Goal: Contribute content: Add original content to the website for others to see

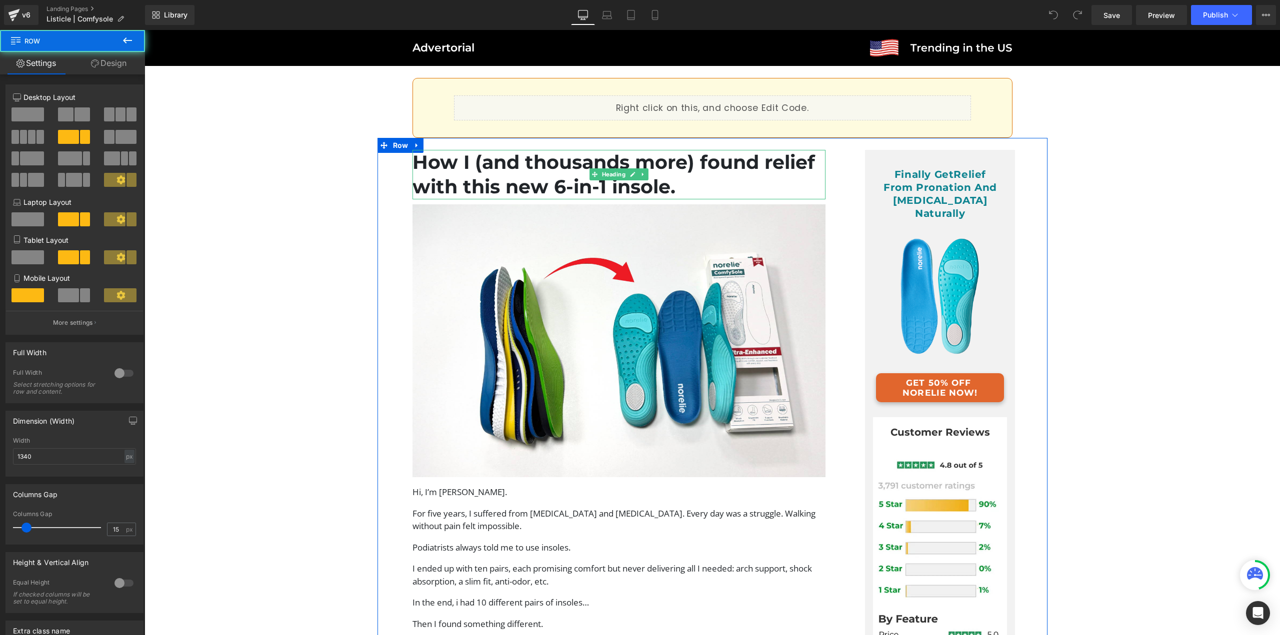
click at [644, 190] on h1 "How I (and thousands more) found relief with this new 6-in-1 insole." at bounding box center [618, 174] width 413 height 49
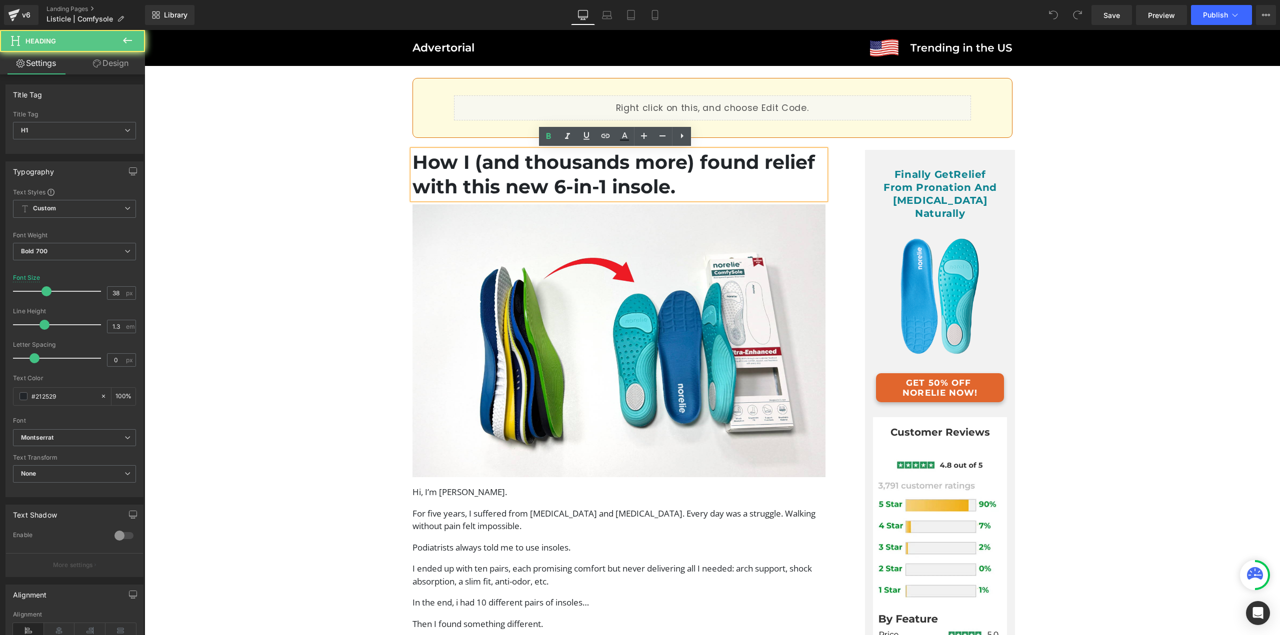
click at [636, 190] on h1 "How I (and thousands more) found relief with this new 6-in-1 insole." at bounding box center [618, 174] width 413 height 49
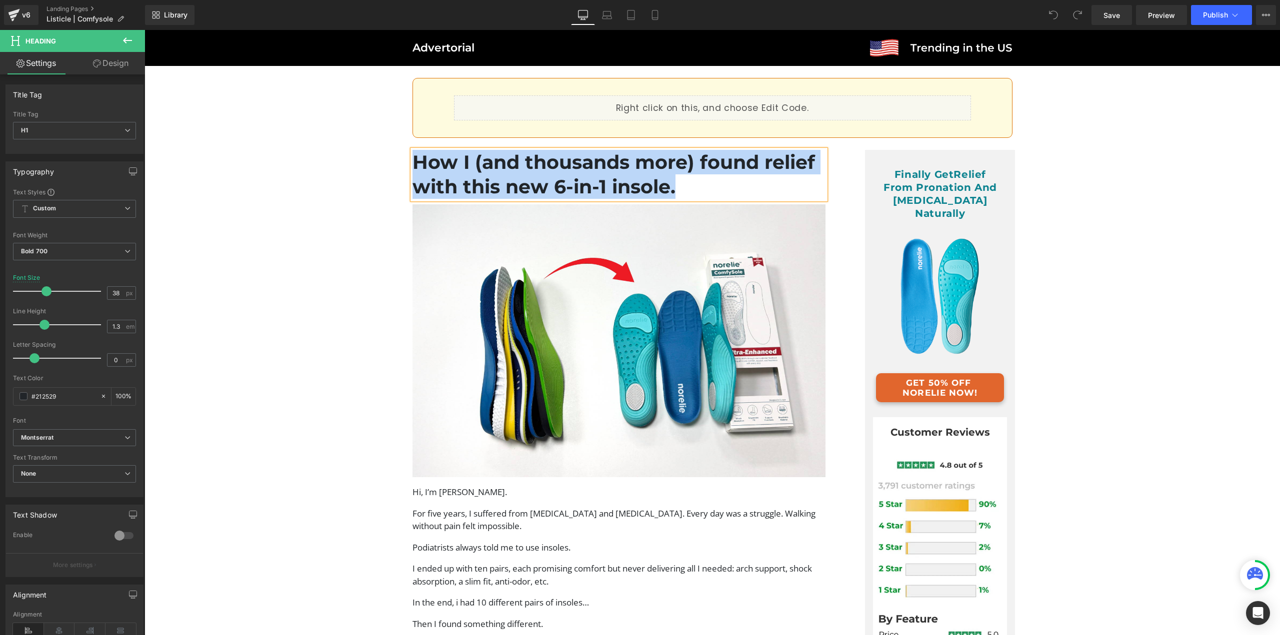
paste div
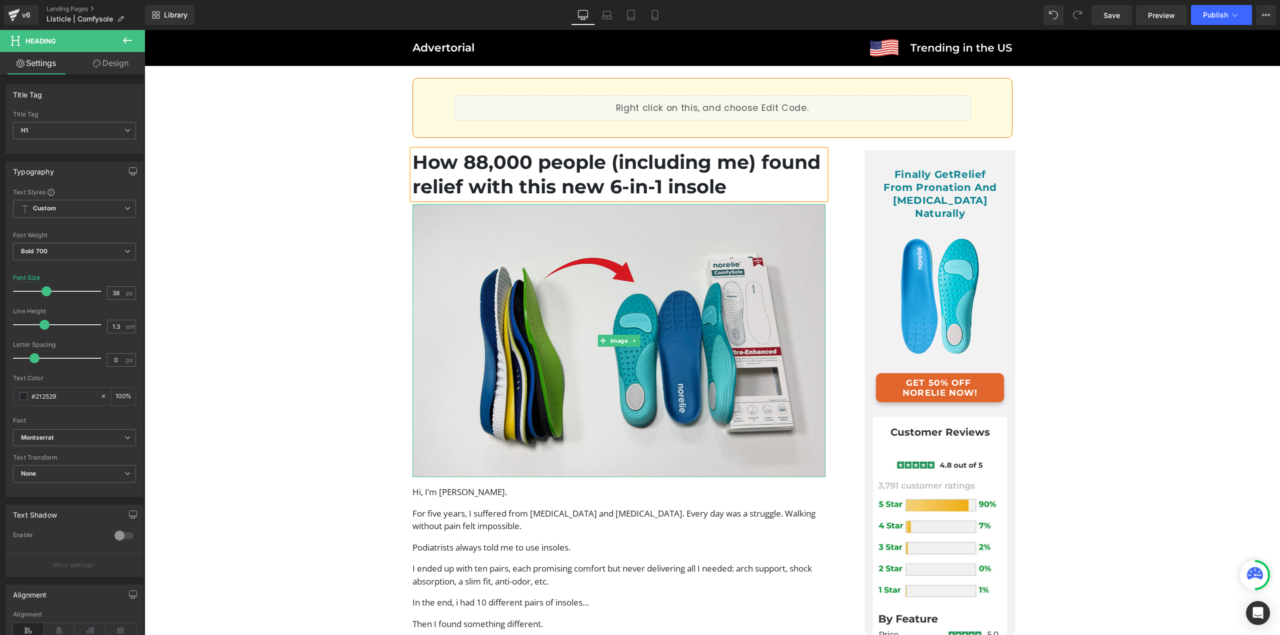
click at [673, 328] on img at bounding box center [618, 340] width 413 height 273
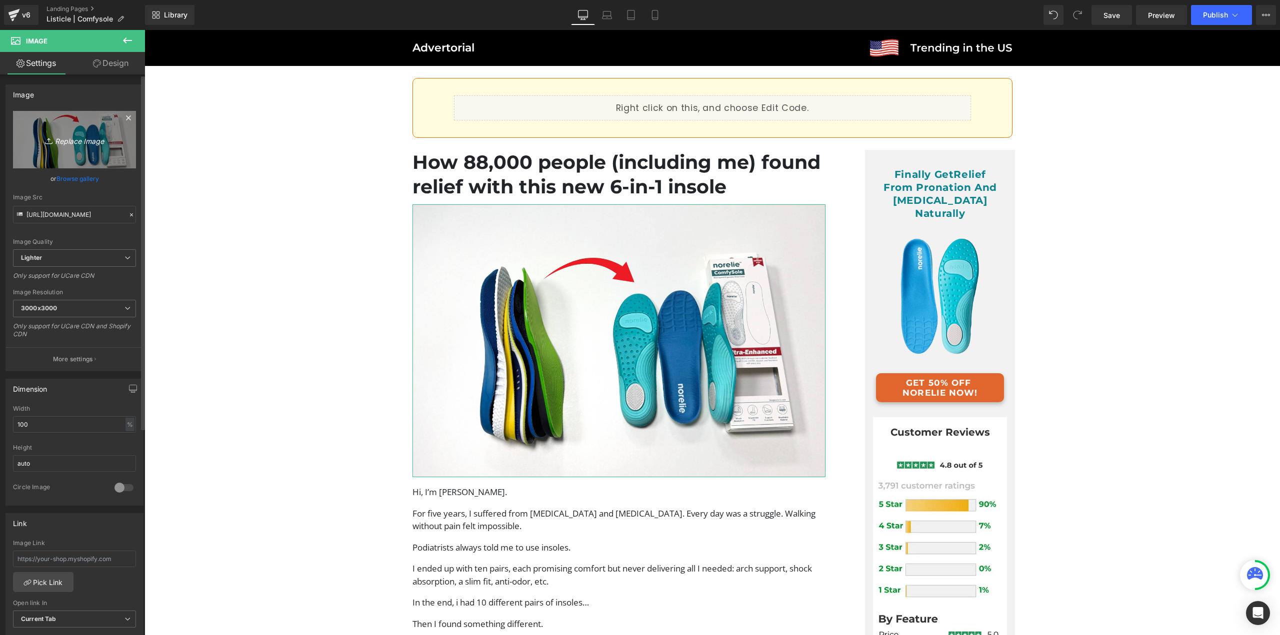
click at [93, 136] on icon "Replace Image" at bounding box center [74, 139] width 80 height 12
type input "C:\fakepath\ComfySole Adv (8).jpg"
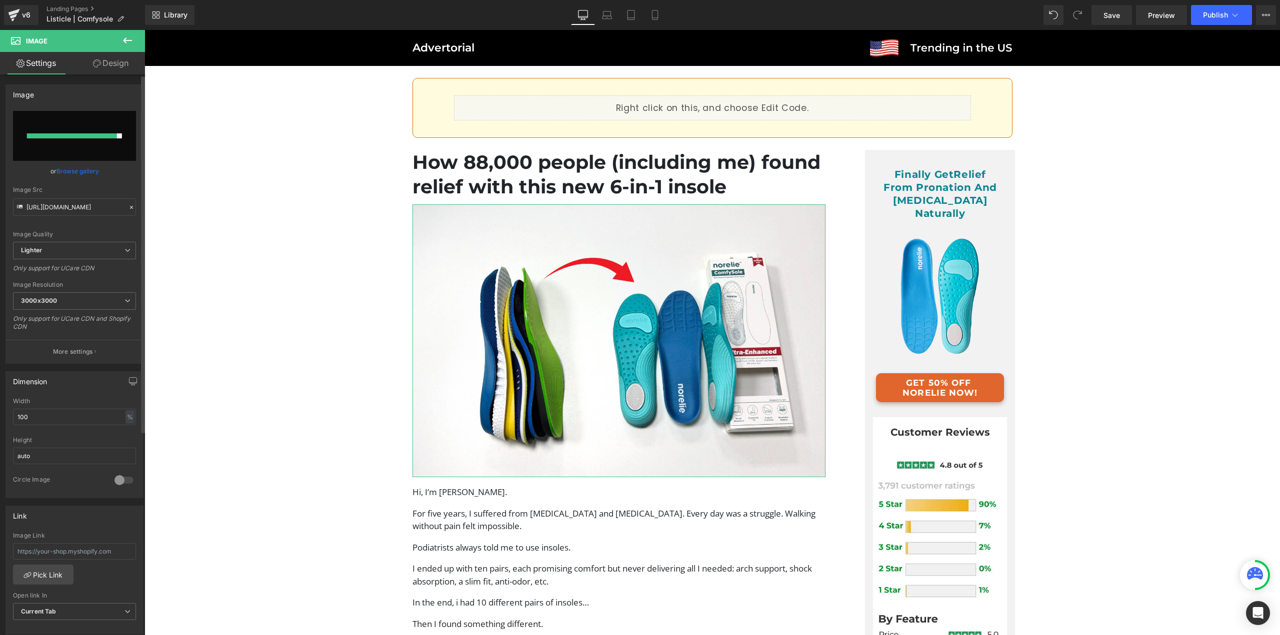
type input "https://ucarecdn.com/16b83170-5a0a-4471-8fae-0055bd730230/-/format/auto/-/previ…"
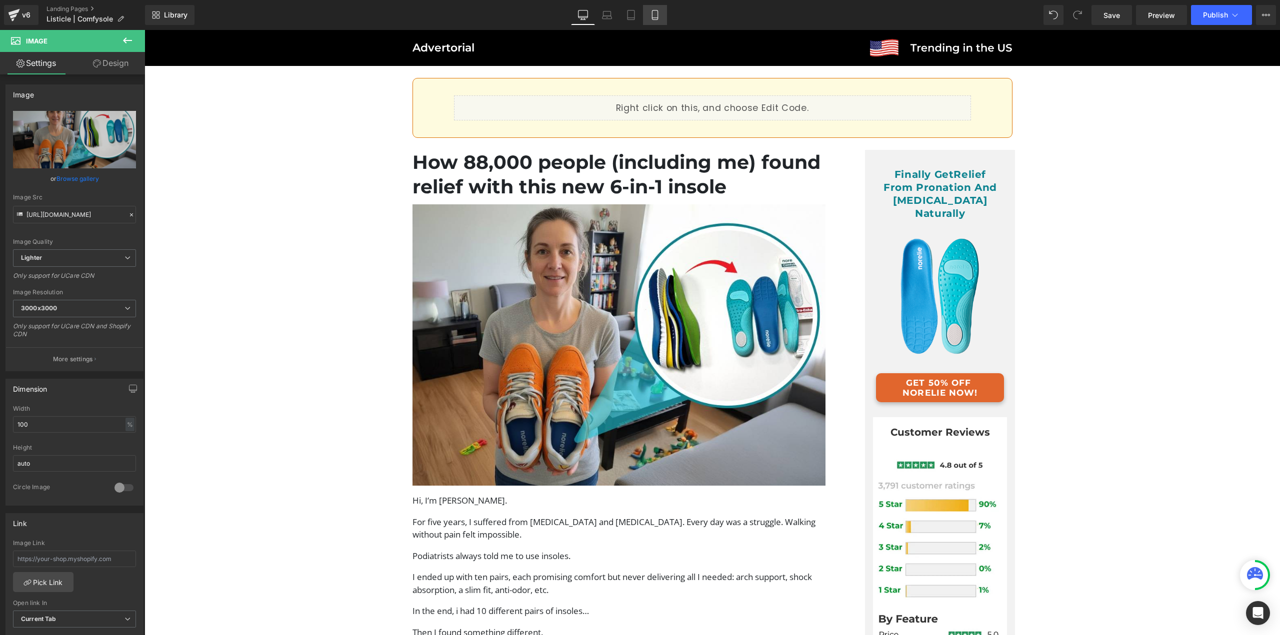
click at [652, 13] on icon at bounding box center [654, 14] width 5 height 9
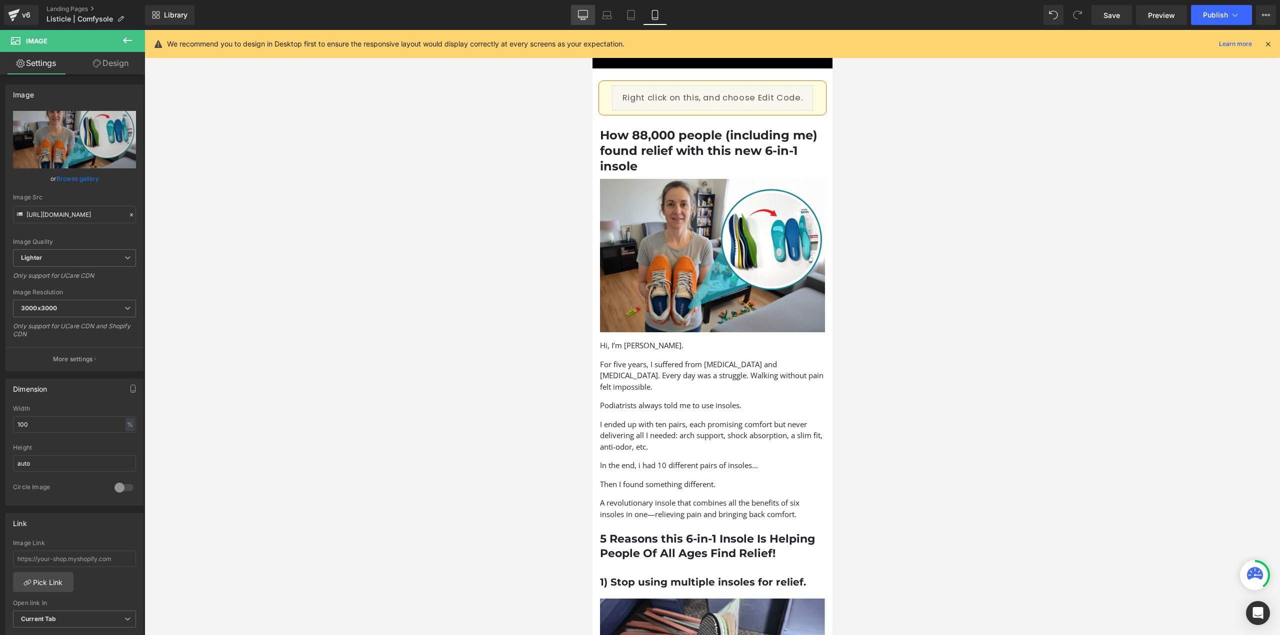
click at [588, 17] on icon at bounding box center [582, 13] width 9 height 7
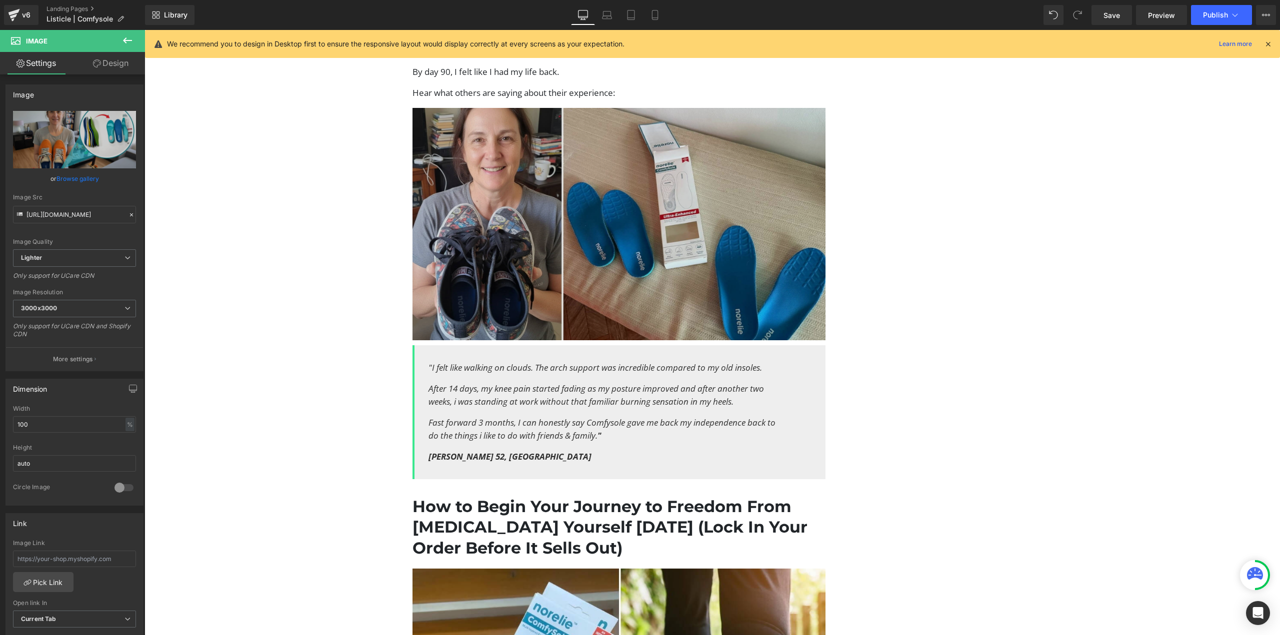
scroll to position [3149, 0]
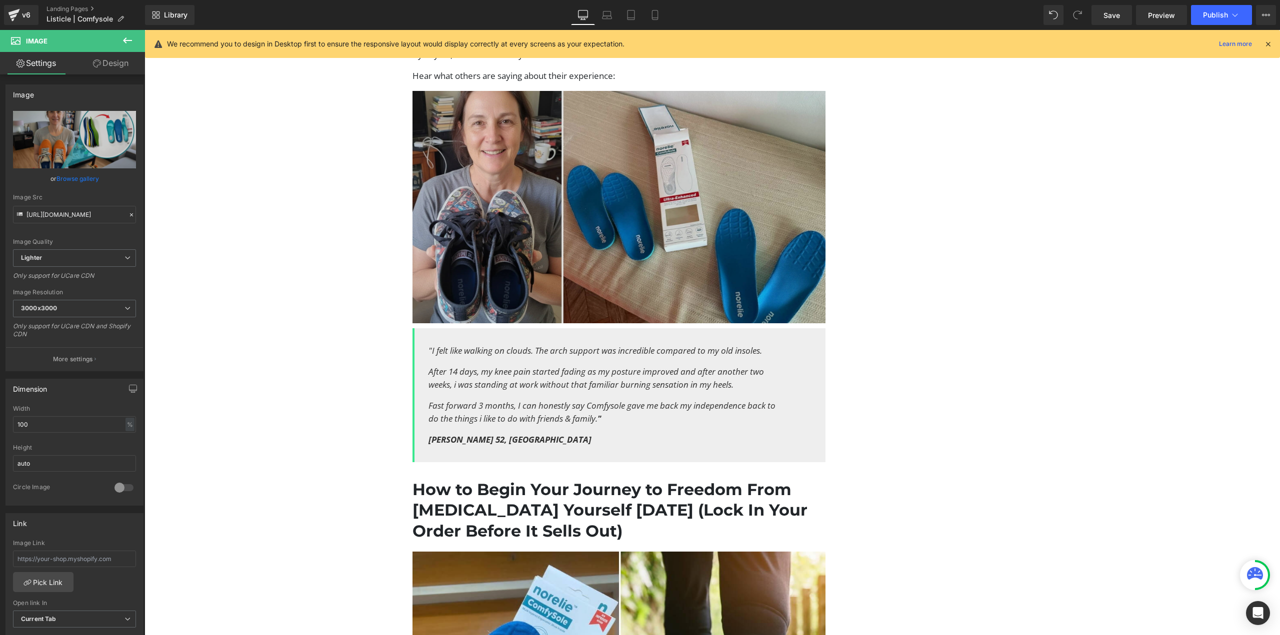
click at [624, 254] on img at bounding box center [618, 207] width 413 height 232
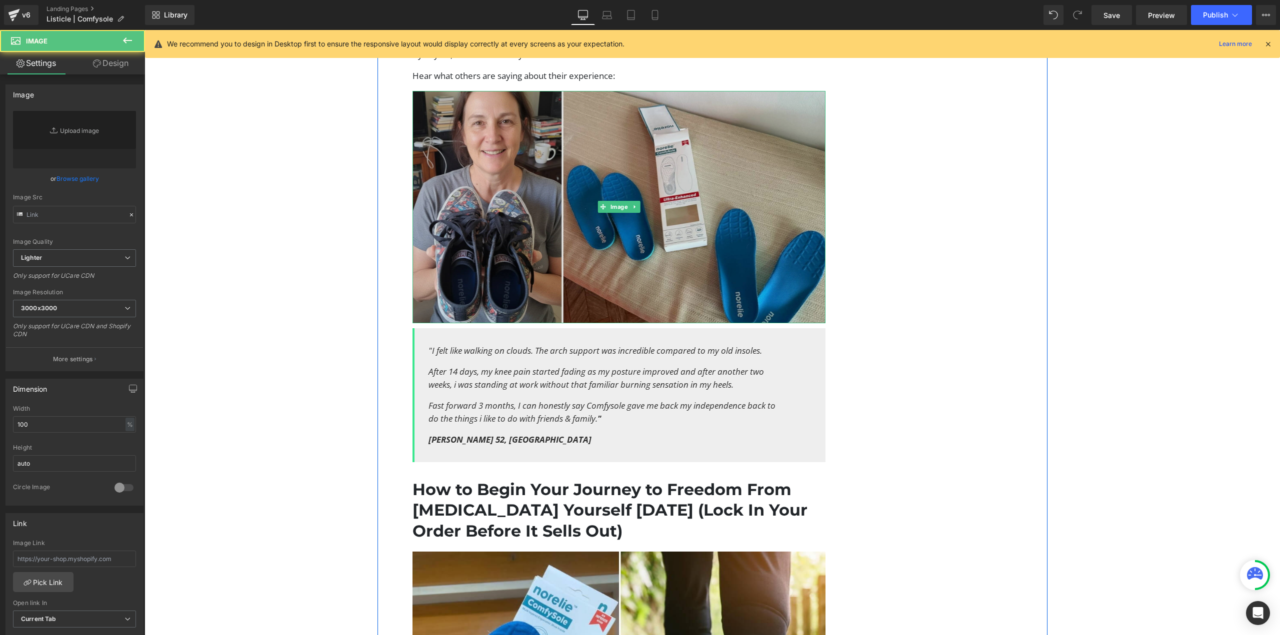
type input "https://ucarecdn.com/3f51f5f0-34c8-41fa-8f94-be26d61bcdd8/-/format/auto/-/previ…"
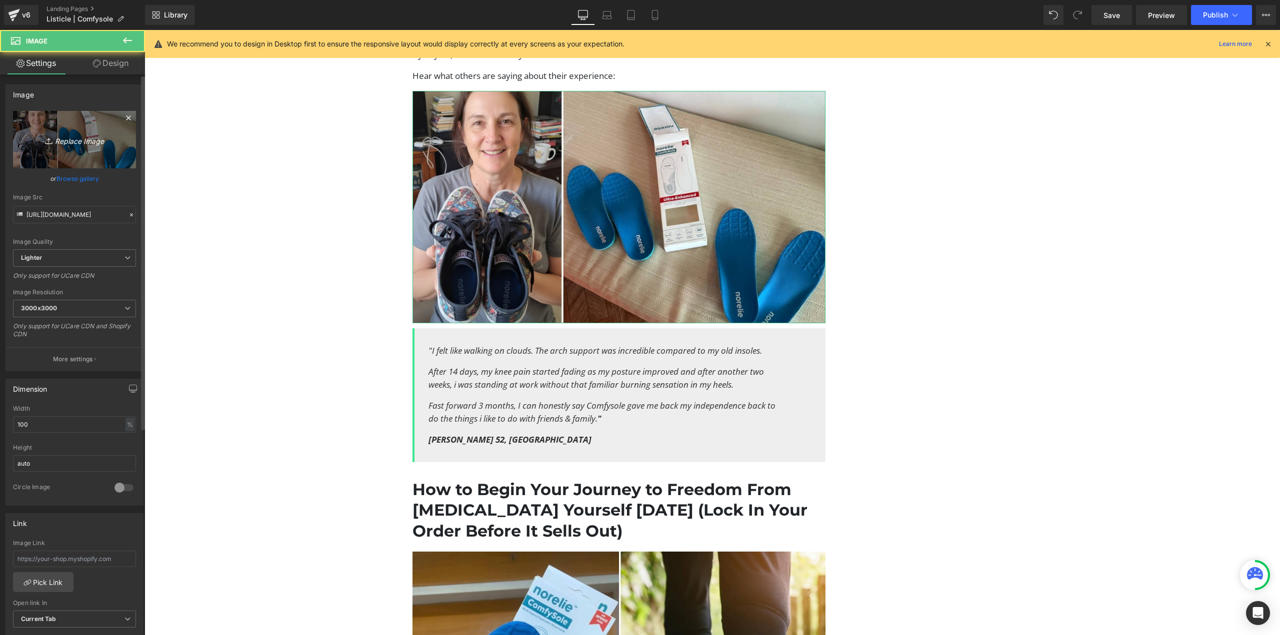
click at [99, 144] on icon "Replace Image" at bounding box center [74, 139] width 80 height 12
type input "C:\fakepath\ComfySole Unboxing (2).jpg"
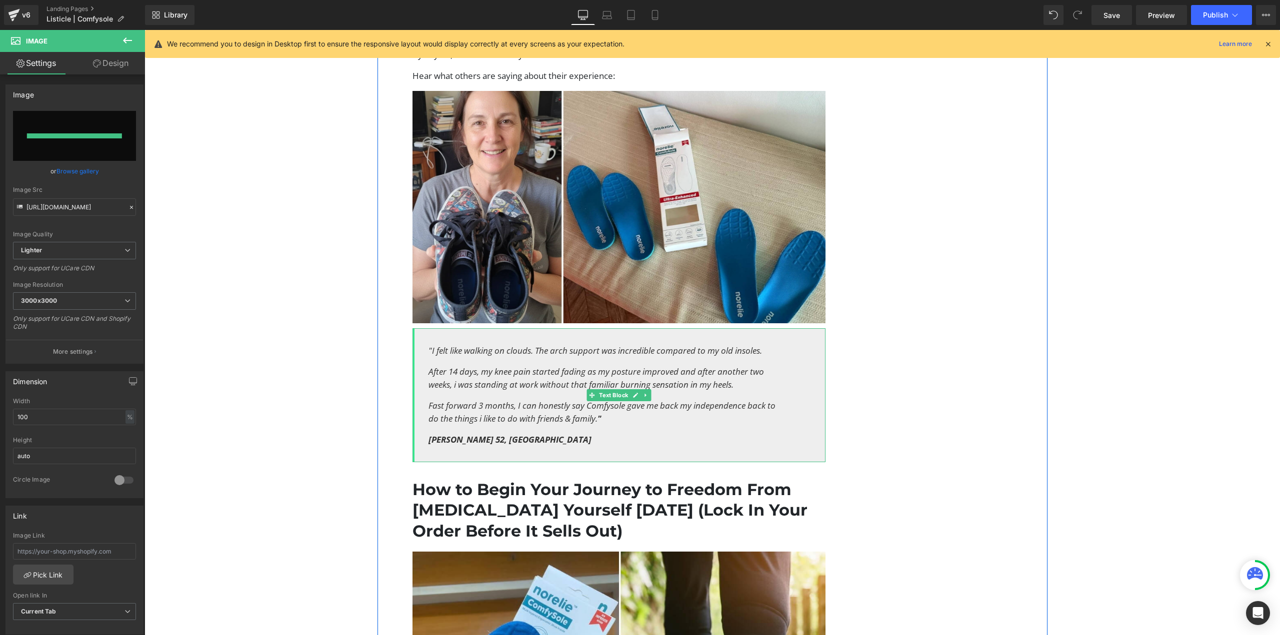
type input "https://ucarecdn.com/a670d747-84e5-44ab-8955-996a44e4f474/-/format/auto/-/previ…"
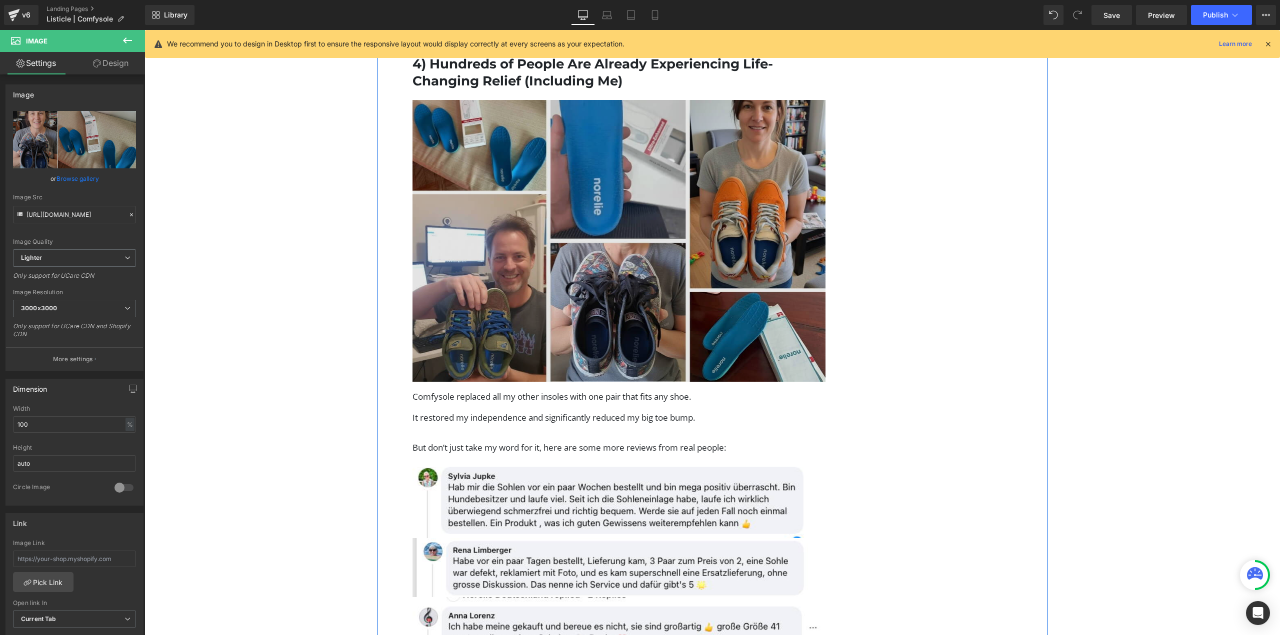
scroll to position [1750, 0]
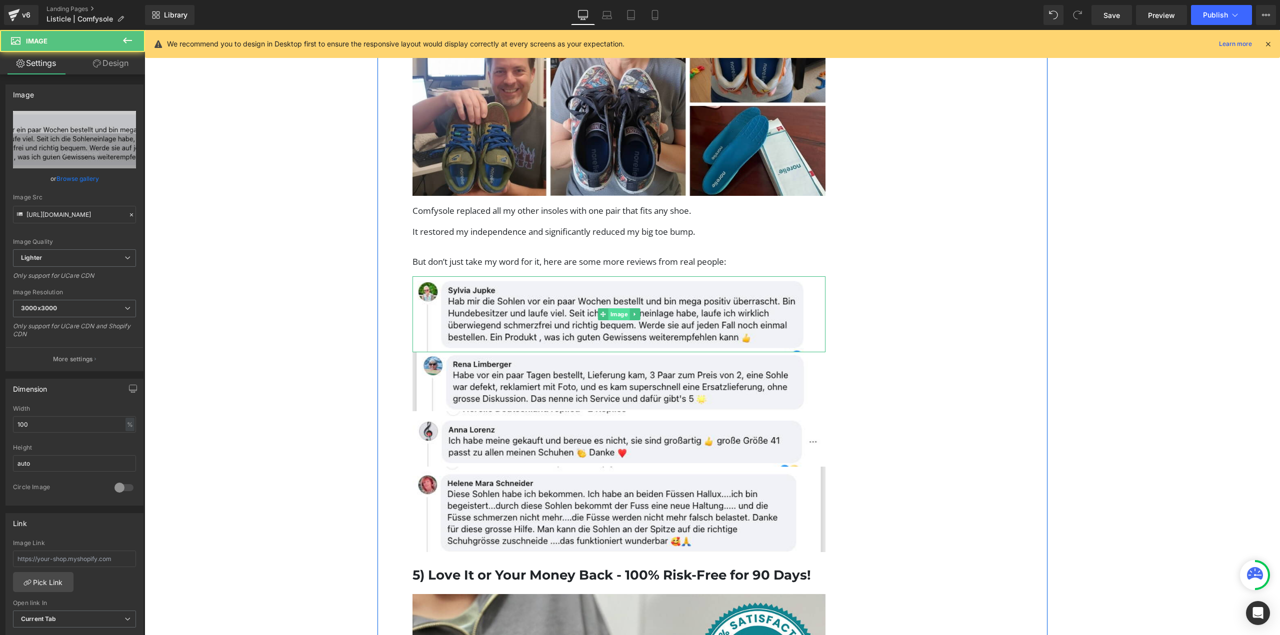
click at [620, 308] on span "Image" at bounding box center [618, 314] width 21 height 12
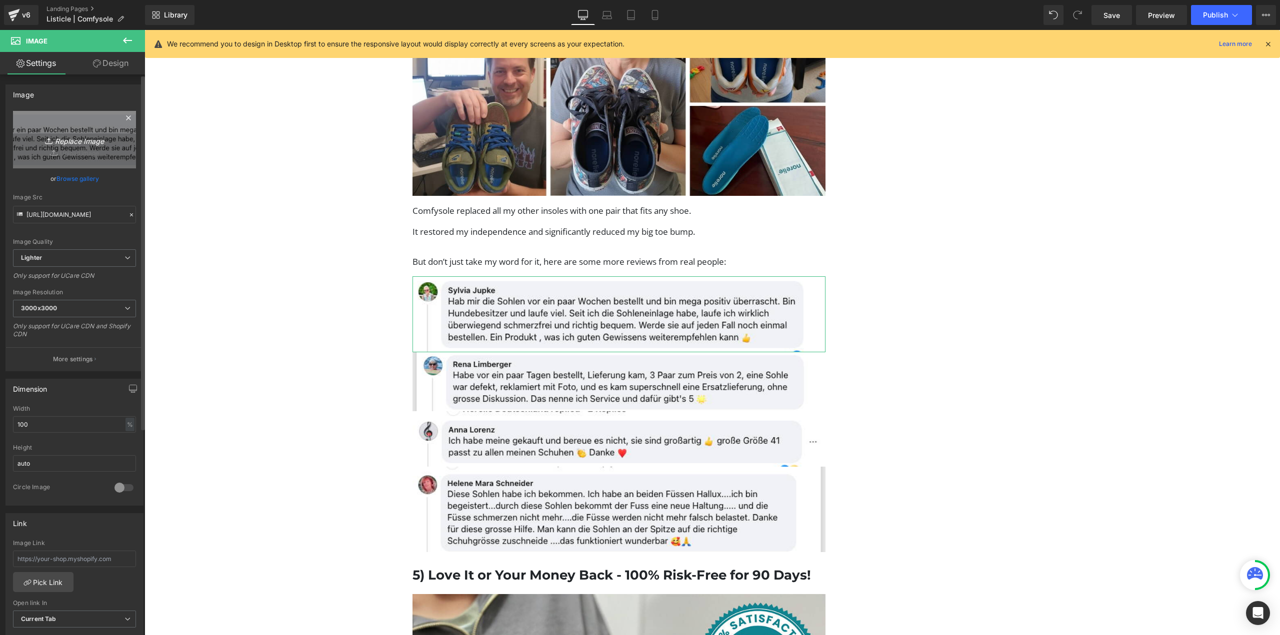
click at [101, 140] on icon "Replace Image" at bounding box center [74, 139] width 80 height 12
type input "C:\fakepath\Screenshot 2025-09-24 120924.png"
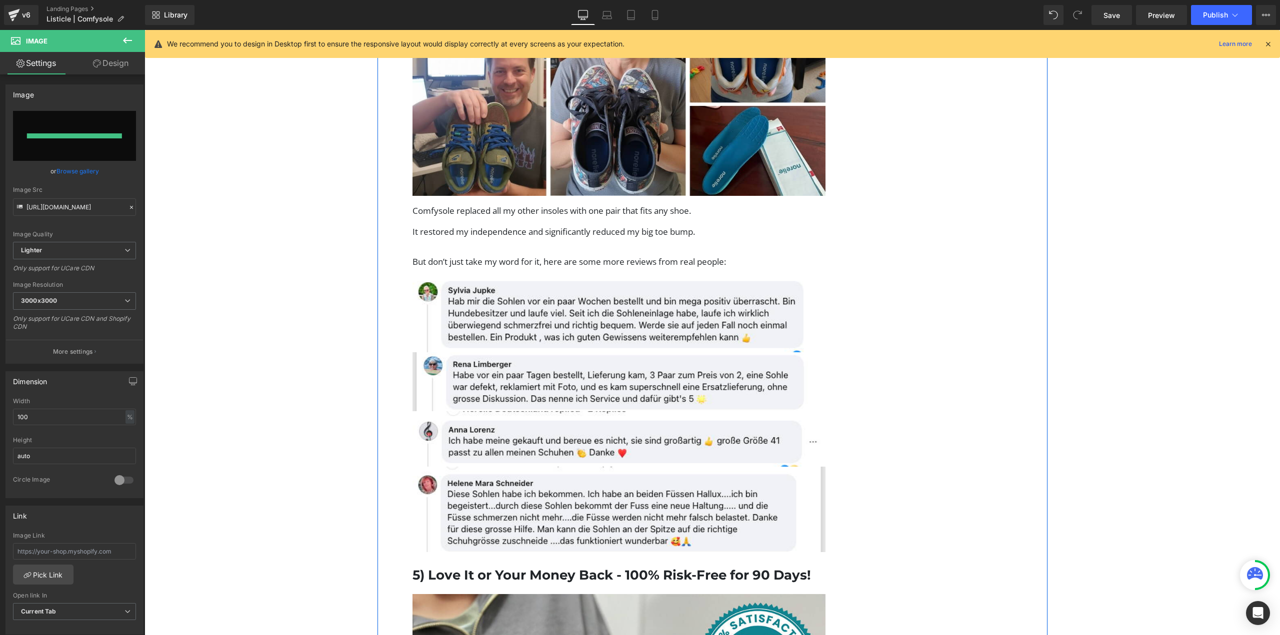
type input "https://ucarecdn.com/45799b31-c7d5-4411-9297-5cb402abd44a/-/format/auto/-/previ…"
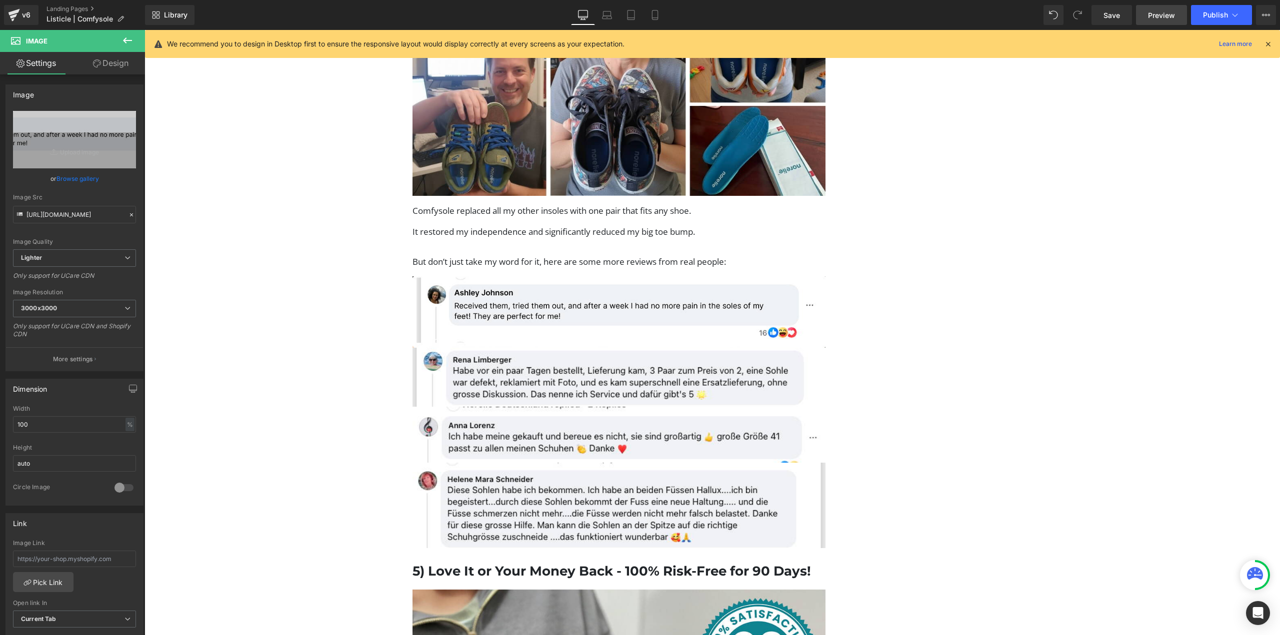
click at [1149, 11] on span "Preview" at bounding box center [1161, 15] width 27 height 10
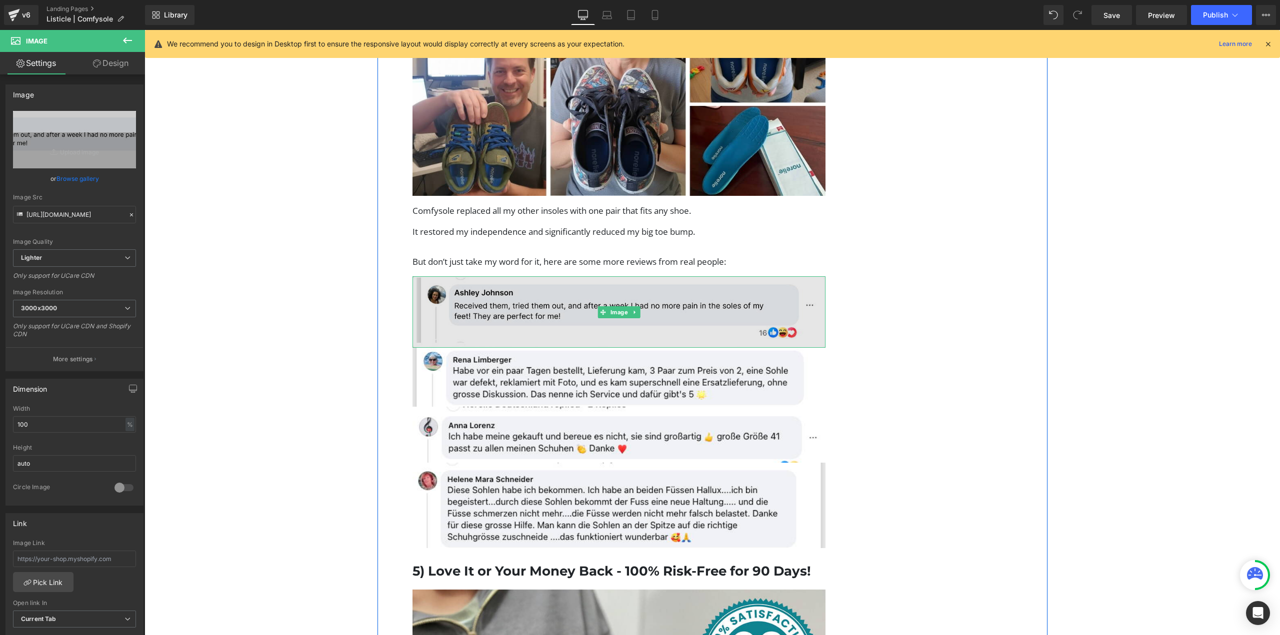
click at [550, 297] on img at bounding box center [618, 311] width 413 height 71
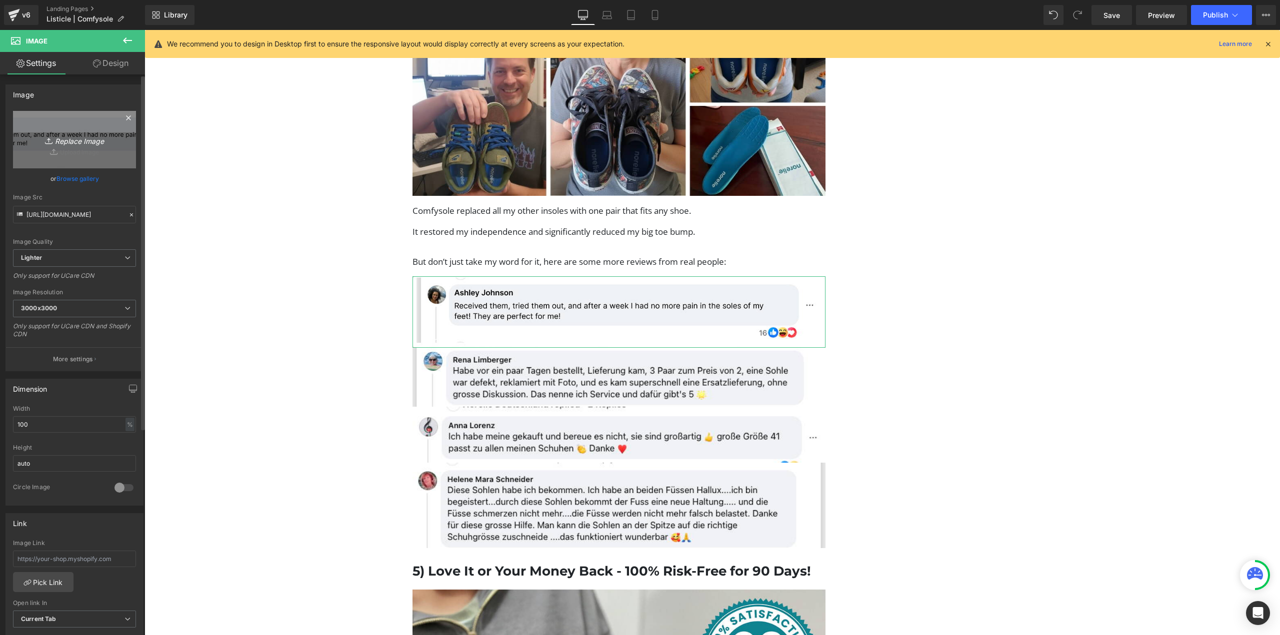
click at [105, 135] on icon "Replace Image" at bounding box center [74, 139] width 80 height 12
type input "C:\fakepath\Screenshot 2025-09-16 at 18.28.51.jpg"
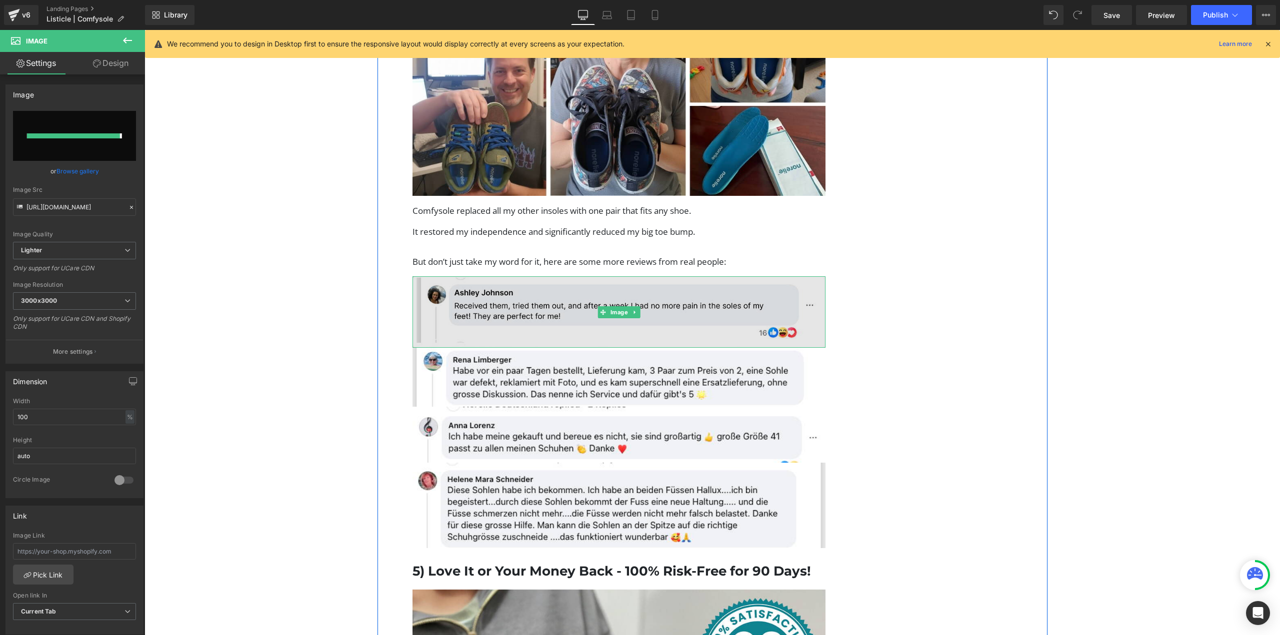
type input "https://ucarecdn.com/cc8a7dbc-52be-4c0c-bd0b-8b6f5347ea98/-/format/auto/-/previ…"
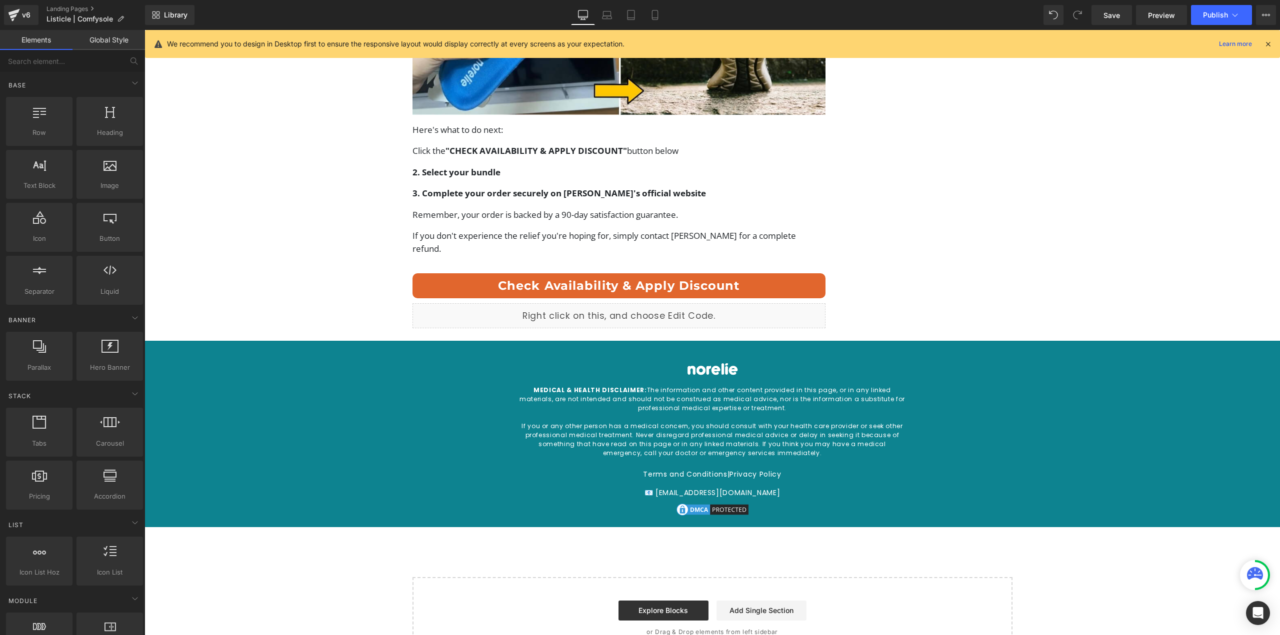
scroll to position [3858, 0]
click at [1205, 13] on span "Publish" at bounding box center [1215, 15] width 25 height 8
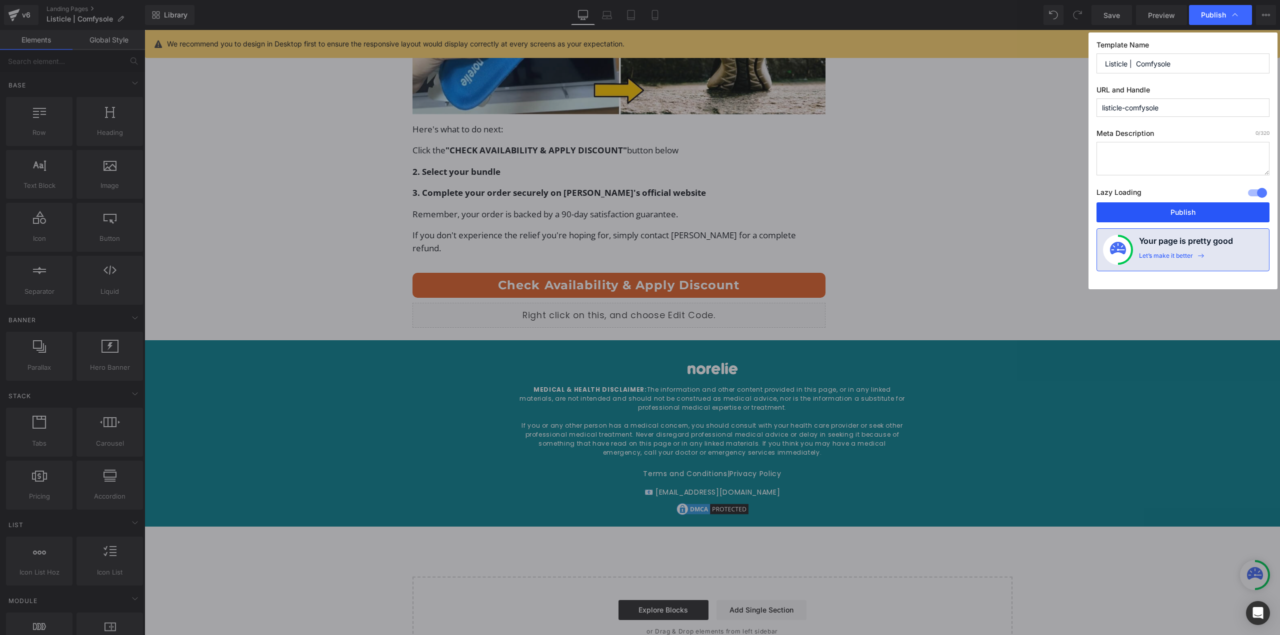
click at [1151, 211] on button "Publish" at bounding box center [1182, 212] width 173 height 20
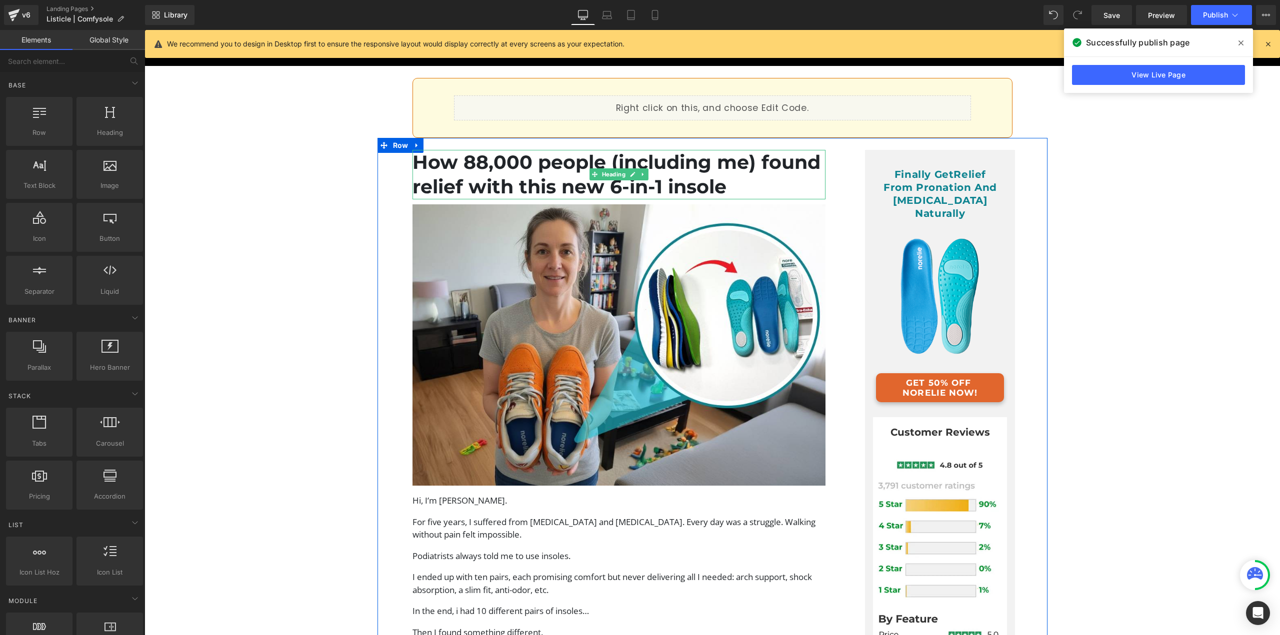
click at [564, 176] on h1 "How 88,000 people (including me) found relief with this new 6-in-1 insole" at bounding box center [618, 174] width 413 height 49
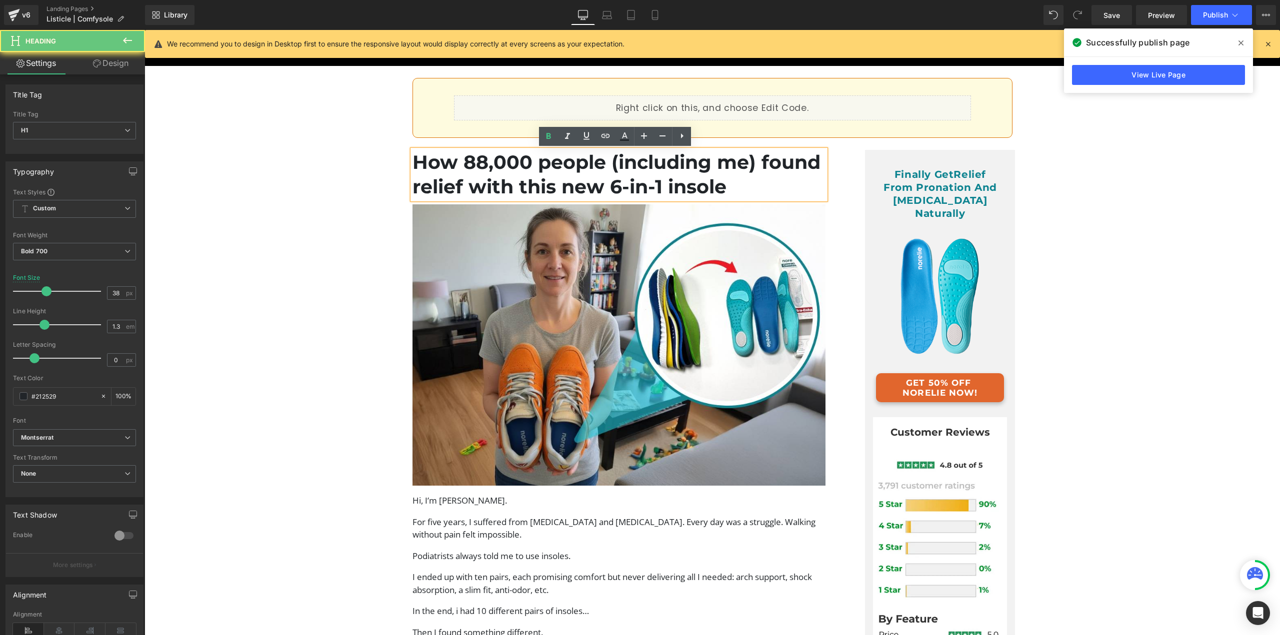
click at [535, 172] on h1 "How 88,000 people (including me) found relief with this new 6-in-1 insole" at bounding box center [618, 174] width 413 height 49
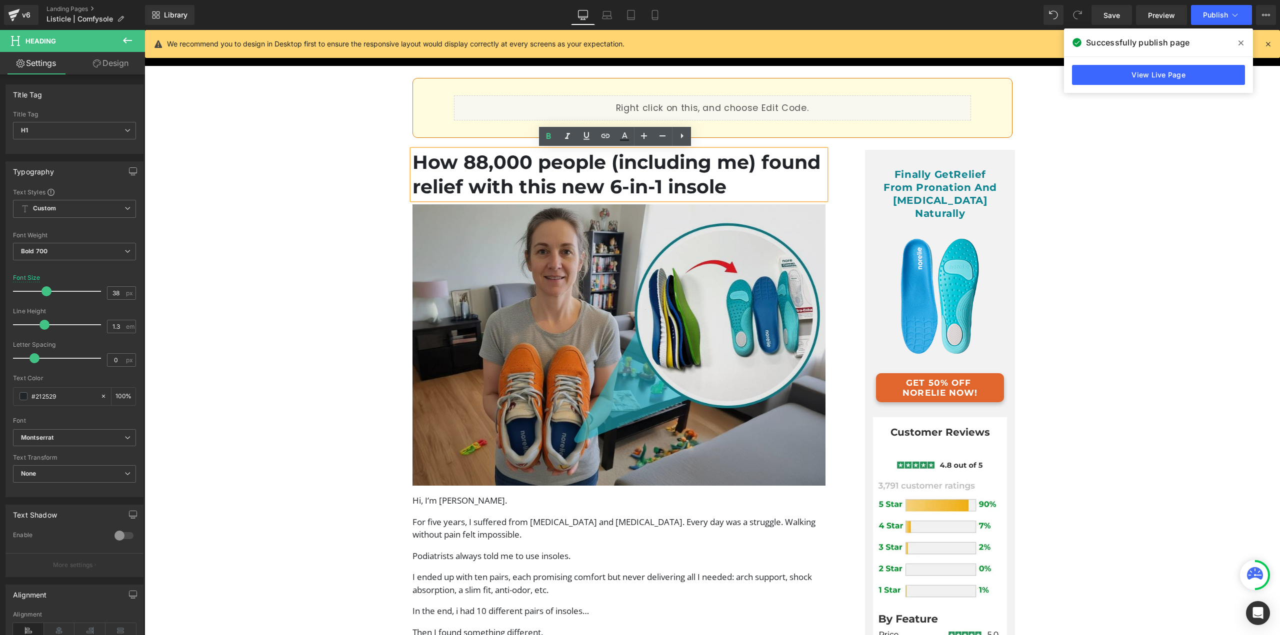
click at [588, 317] on img at bounding box center [618, 345] width 413 height 282
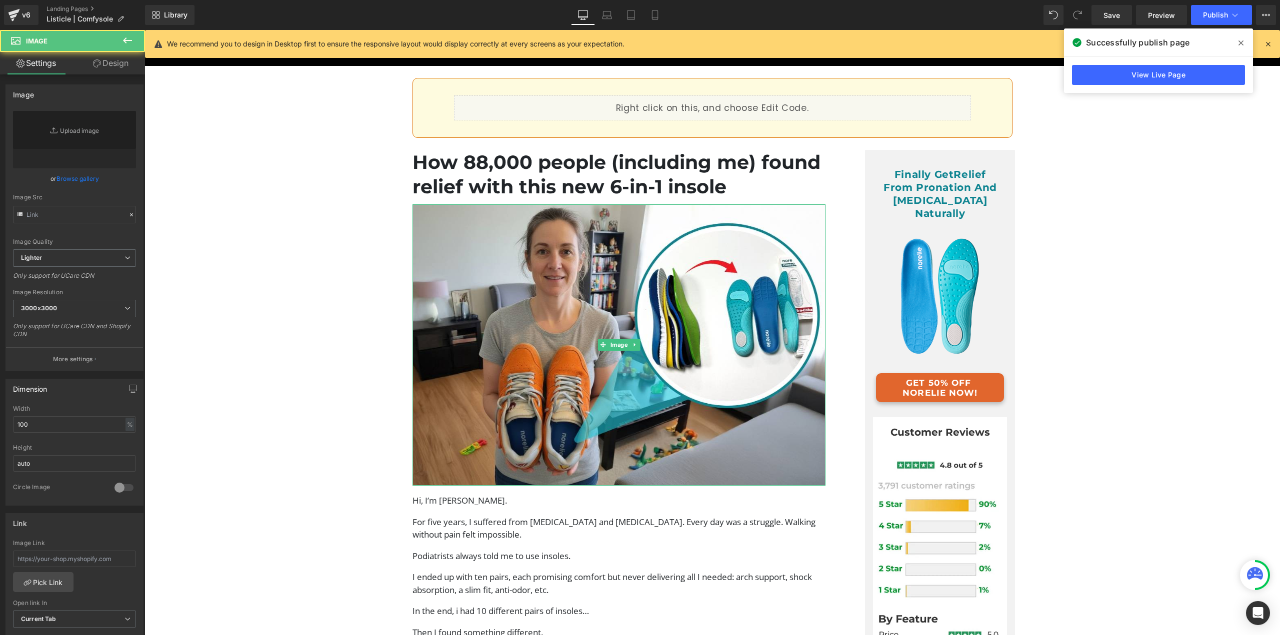
type input "https://ucarecdn.com/16b83170-5a0a-4471-8fae-0055bd730230/-/format/auto/-/previ…"
click at [77, 148] on link "Replace Image" at bounding box center [74, 139] width 123 height 57
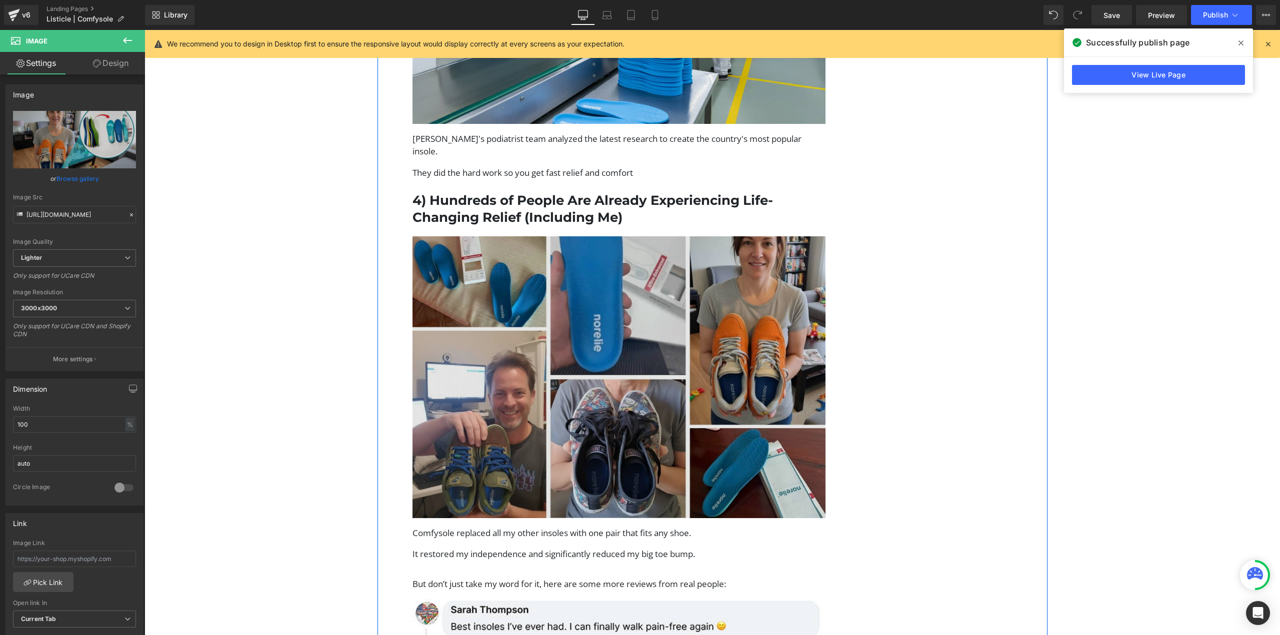
scroll to position [1450, 0]
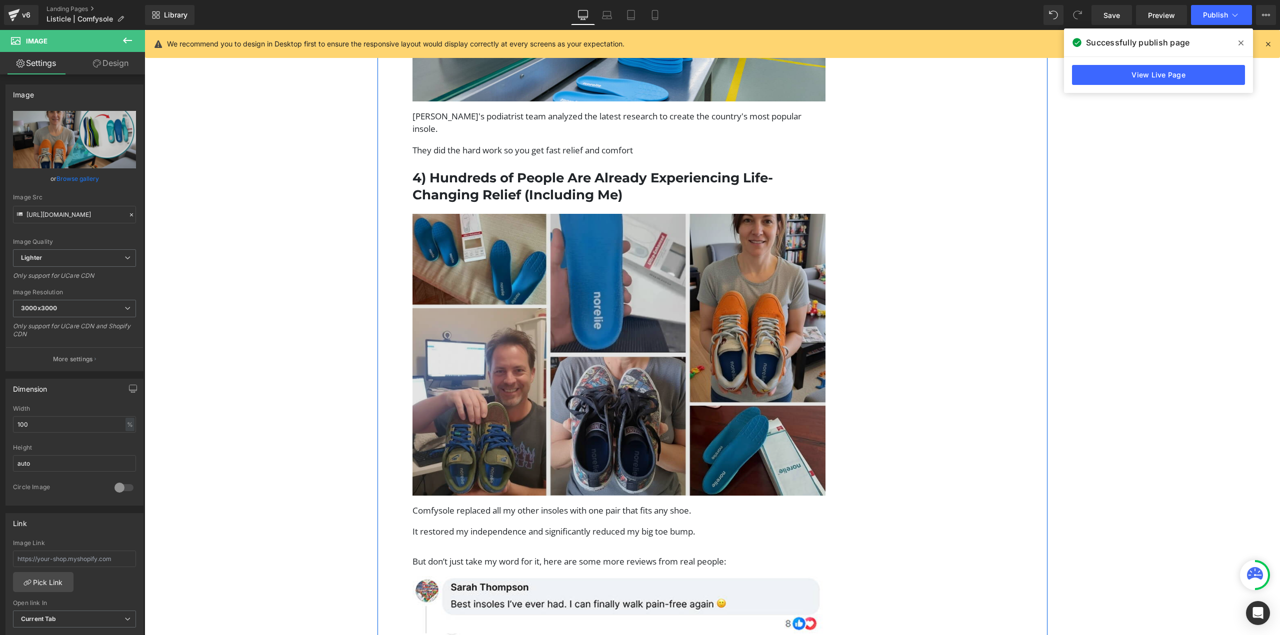
click at [640, 347] on img at bounding box center [618, 355] width 413 height 282
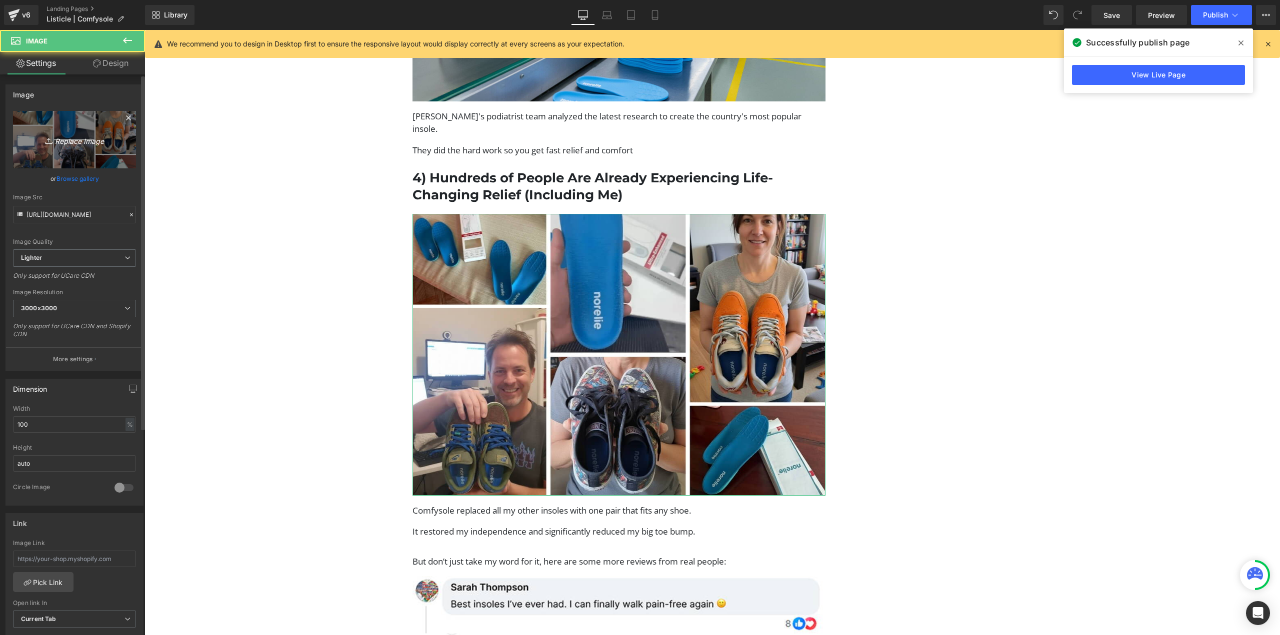
click at [84, 125] on link "Replace Image" at bounding box center [74, 139] width 123 height 57
type input "C:\fakepath\Review (4).jpg"
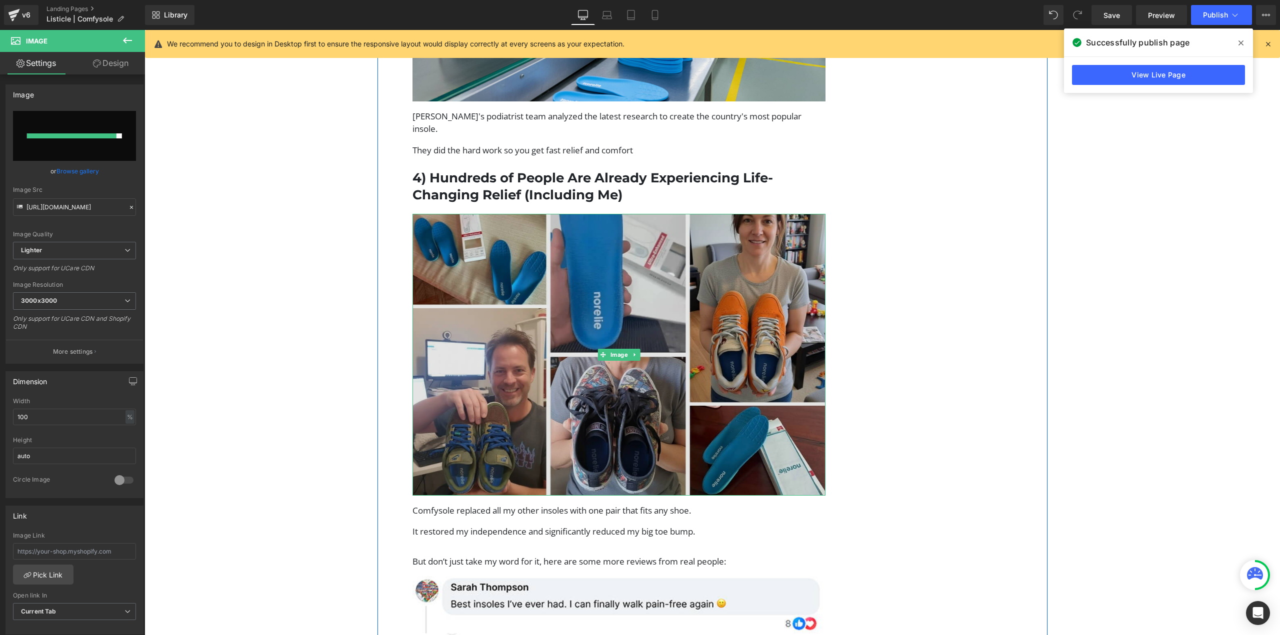
type input "https://ucarecdn.com/e196b39e-6749-4d55-86d8-7a760d1a33f4/-/format/auto/-/previ…"
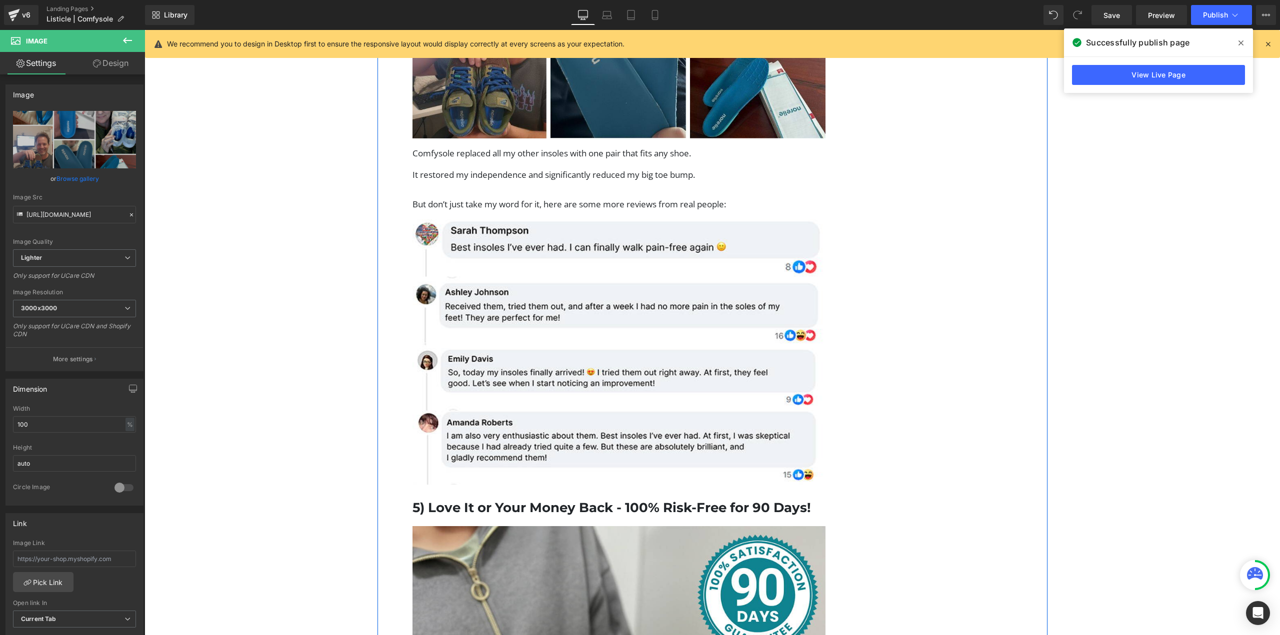
scroll to position [1800, 0]
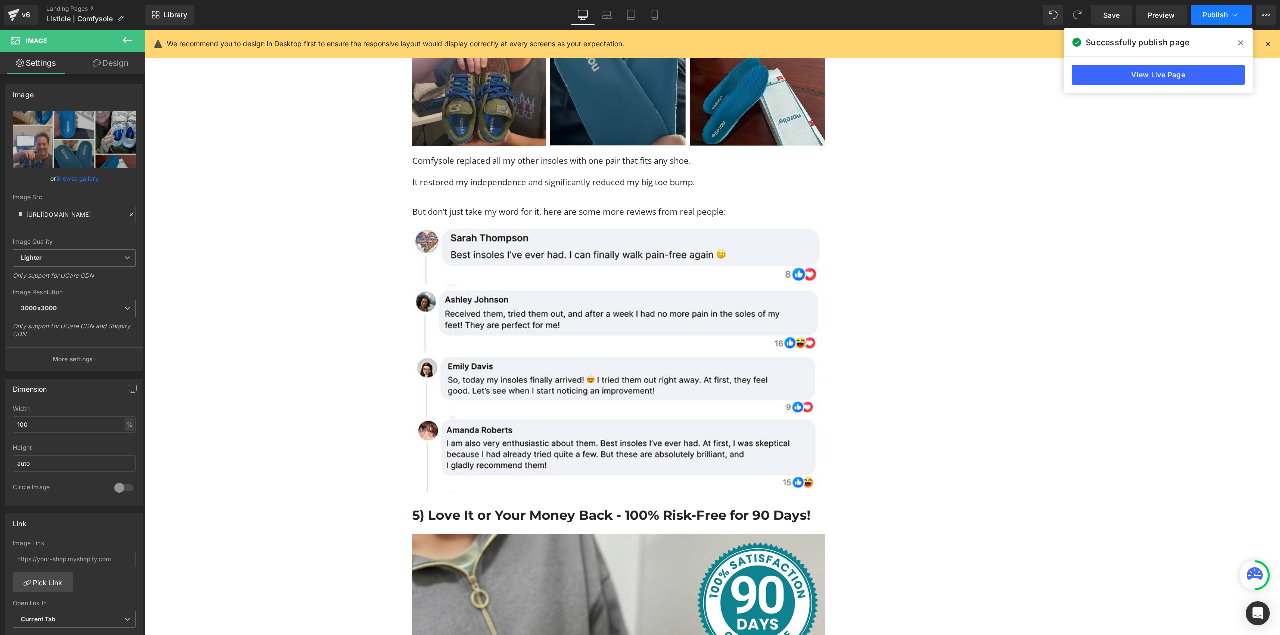
click at [1211, 8] on button "Publish" at bounding box center [1221, 15] width 61 height 20
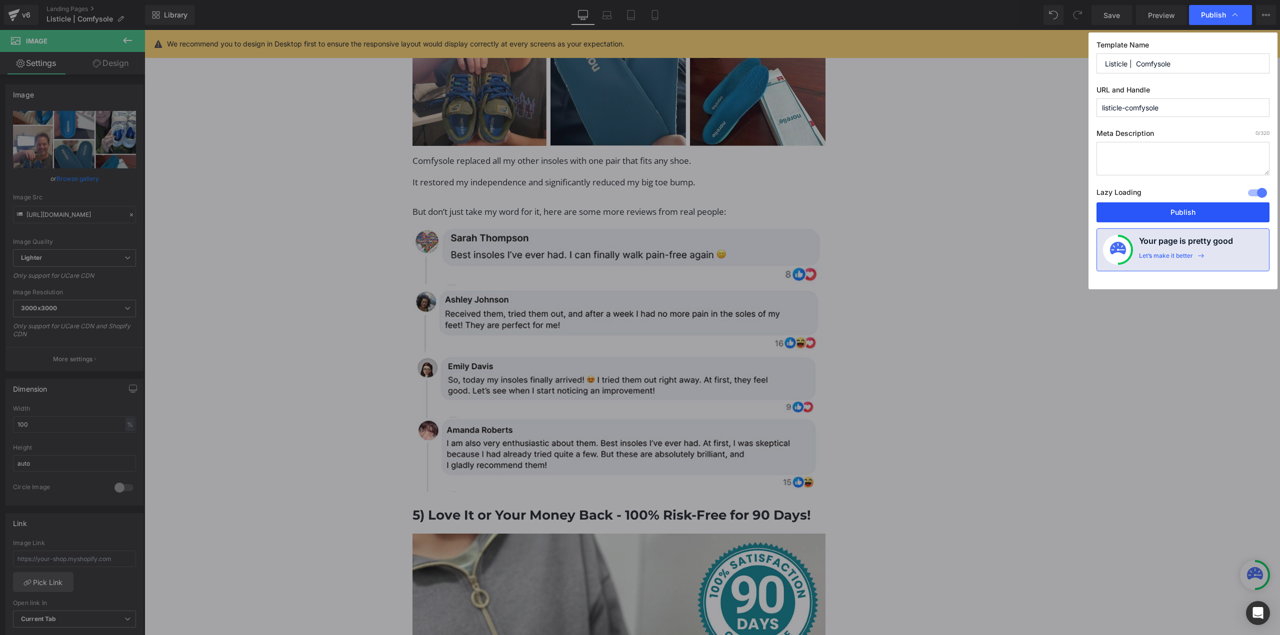
click at [1167, 212] on button "Publish" at bounding box center [1182, 212] width 173 height 20
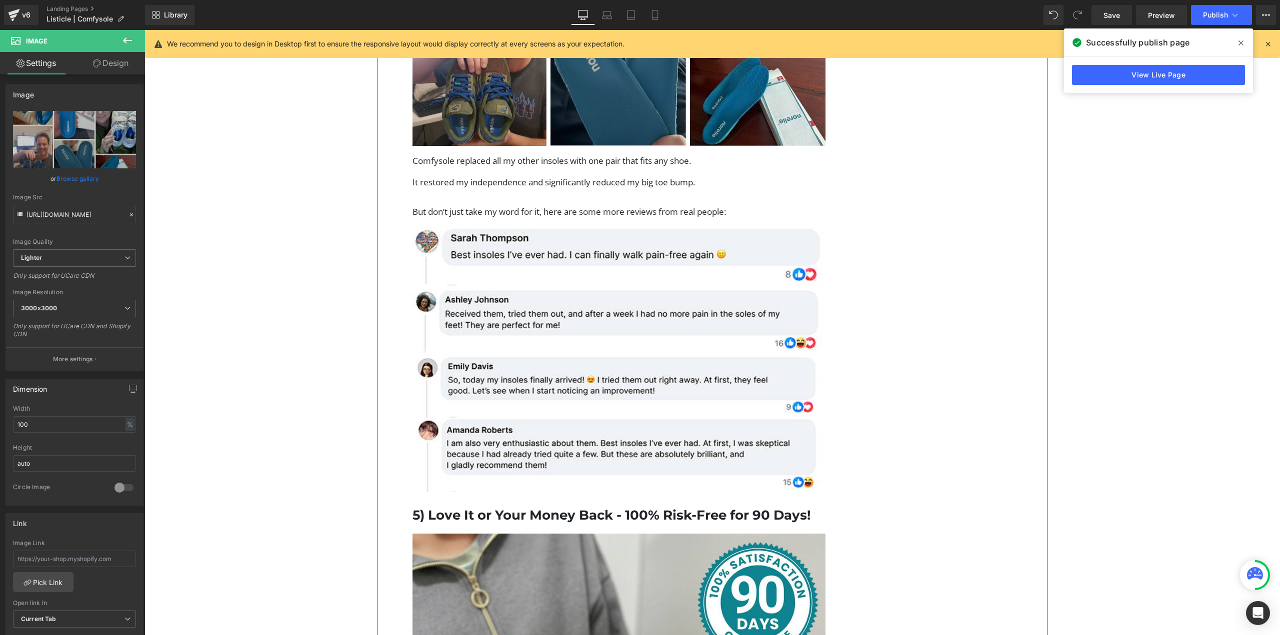
click at [971, 299] on div "How 88,000 people (including me) found relief with this new 6-in-1 insole Headi…" at bounding box center [712, 364] width 670 height 4053
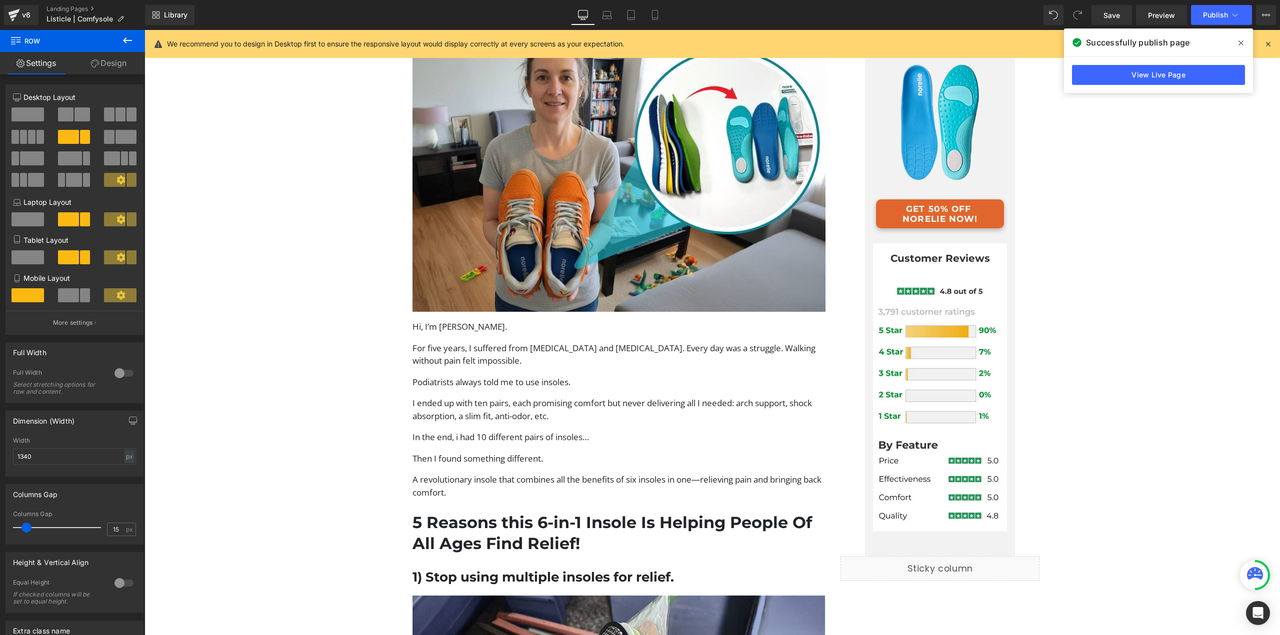
scroll to position [0, 0]
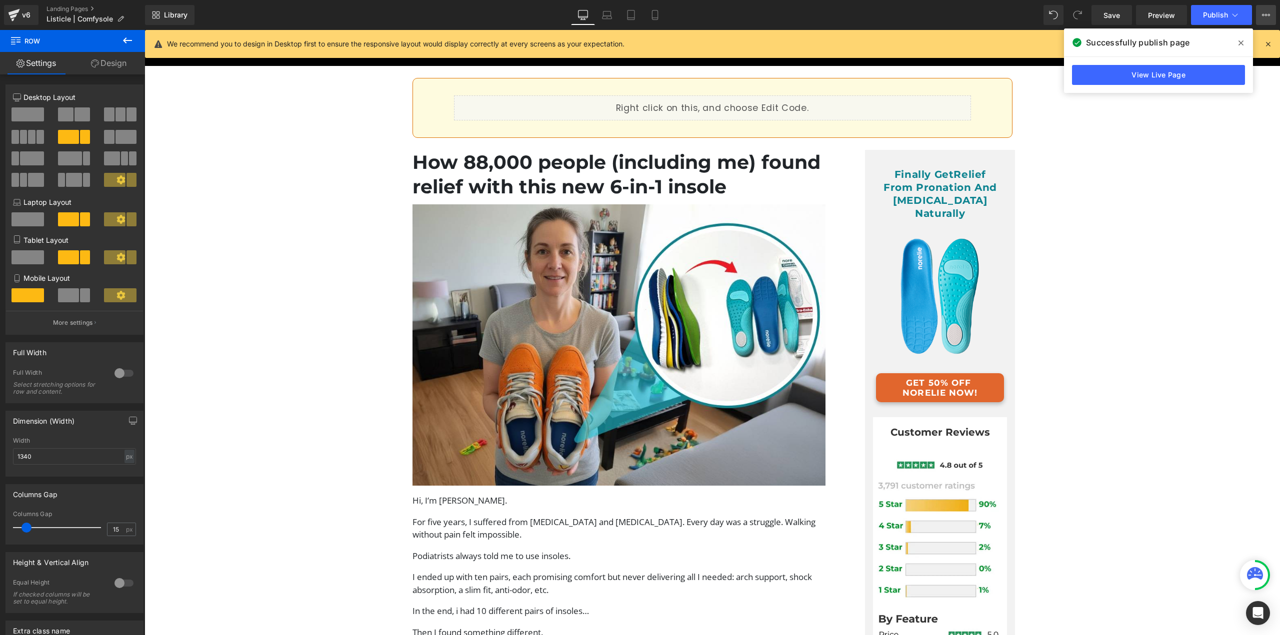
click at [1267, 16] on icon at bounding box center [1266, 15] width 8 height 8
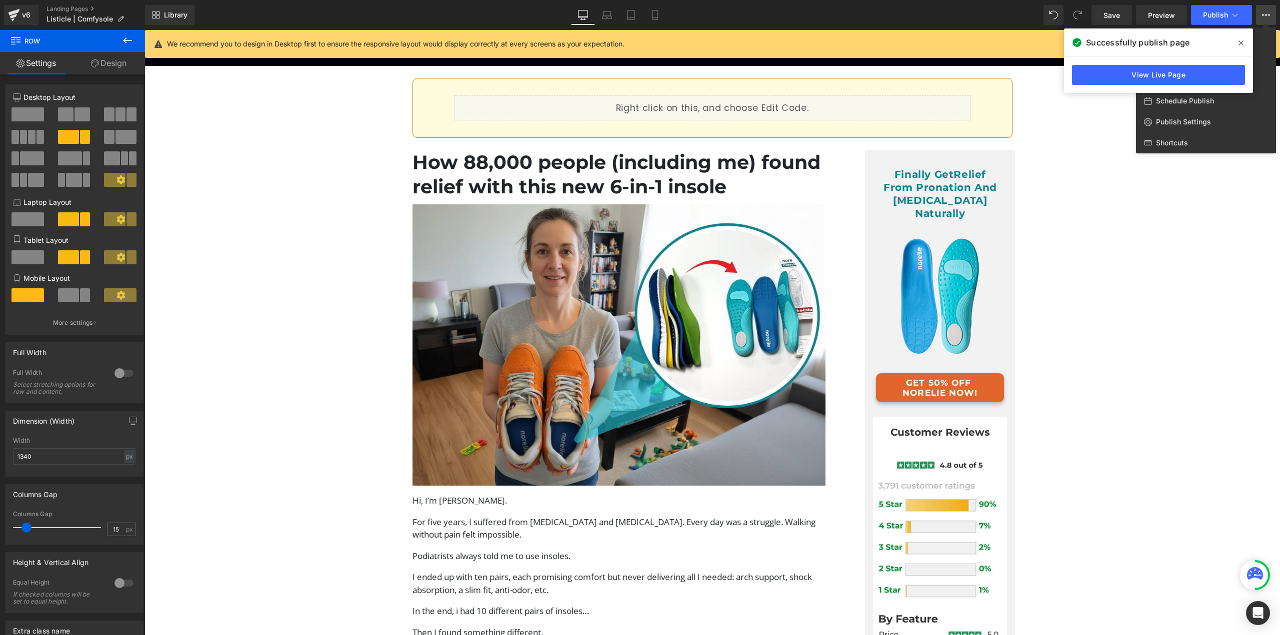
click at [1240, 42] on icon at bounding box center [1240, 43] width 5 height 8
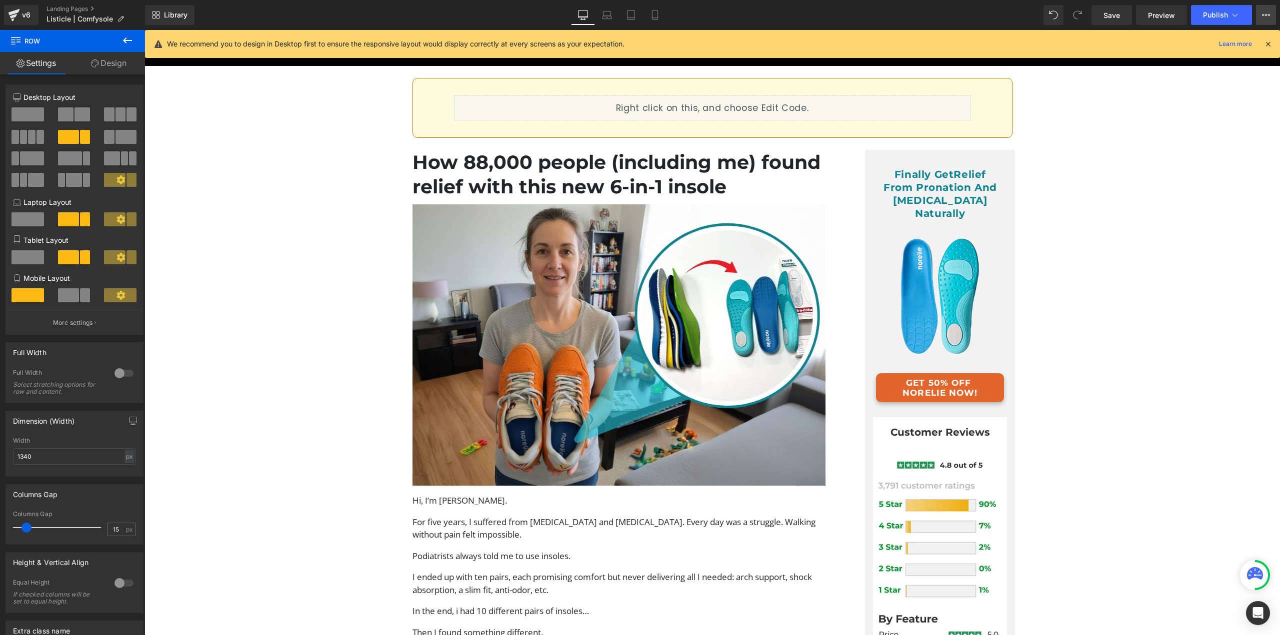
click at [1259, 16] on button "View Live Page View with current Template Save Template to Library Schedule Pub…" at bounding box center [1266, 15] width 20 height 20
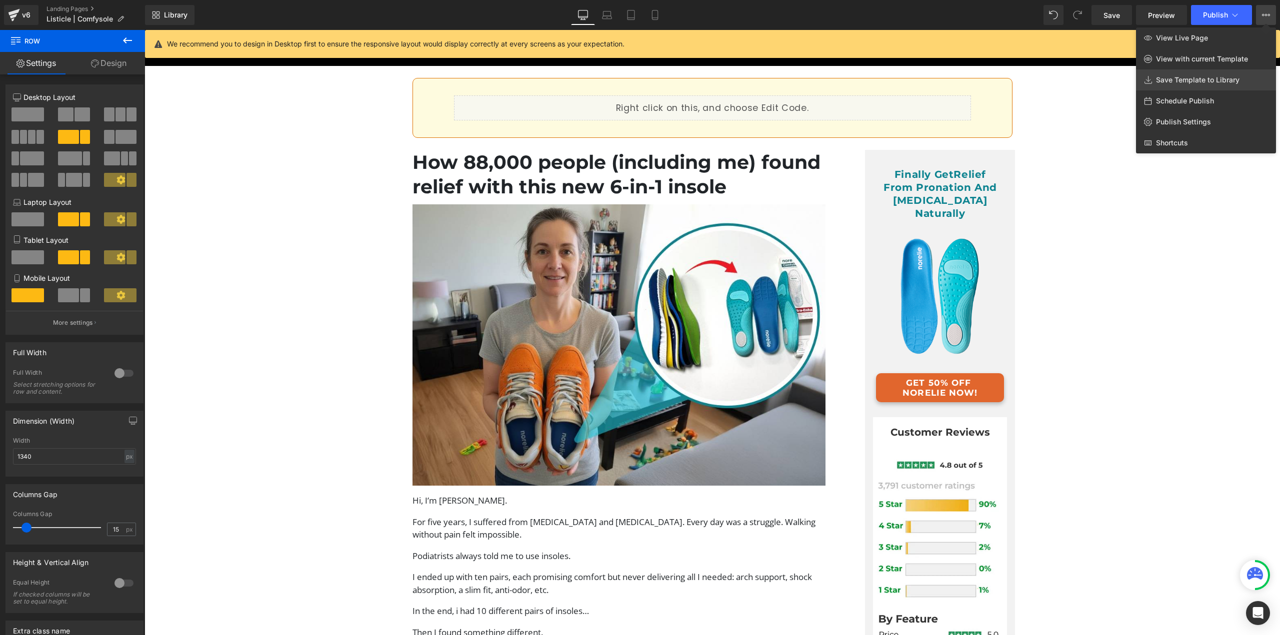
drag, startPoint x: 1205, startPoint y: 79, endPoint x: 1051, endPoint y: 60, distance: 154.6
click at [1205, 79] on span "Save Template to Library" at bounding box center [1197, 79] width 83 height 9
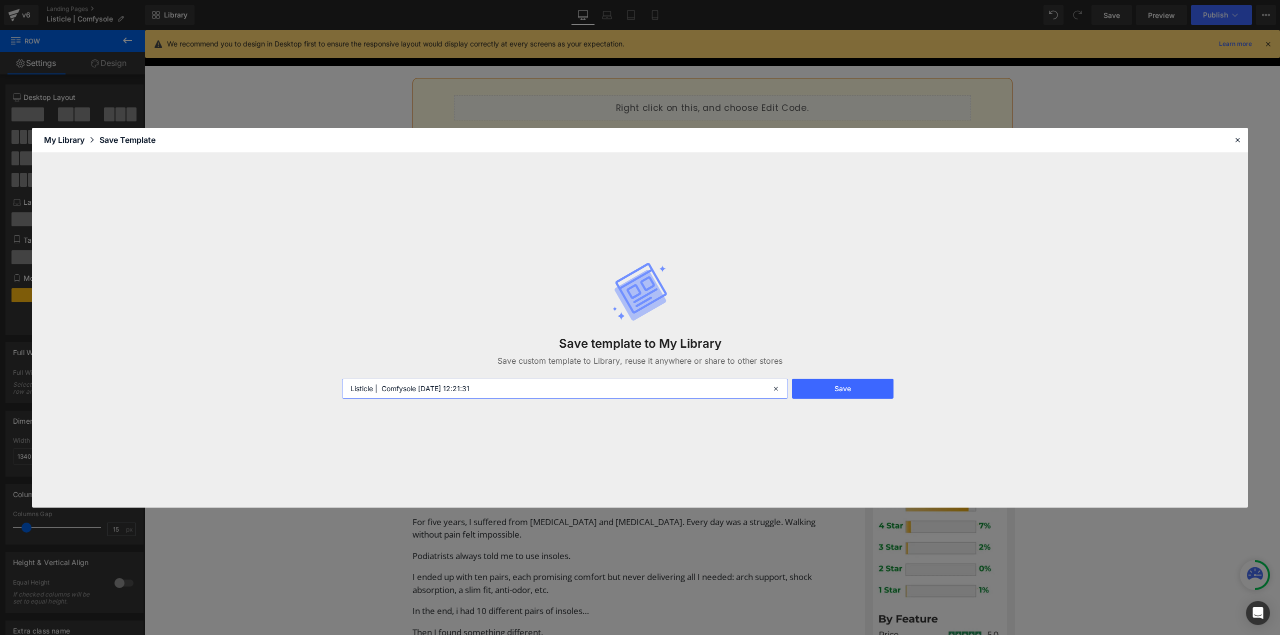
drag, startPoint x: 419, startPoint y: 391, endPoint x: 545, endPoint y: 388, distance: 126.0
click at [545, 388] on input "Listicle | Comfysole 2025-09-24 12:21:31" at bounding box center [565, 389] width 446 height 20
type input "Listicle | Comfysole [GEOGRAPHIC_DATA]"
click at [867, 388] on button "Save" at bounding box center [842, 389] width 101 height 20
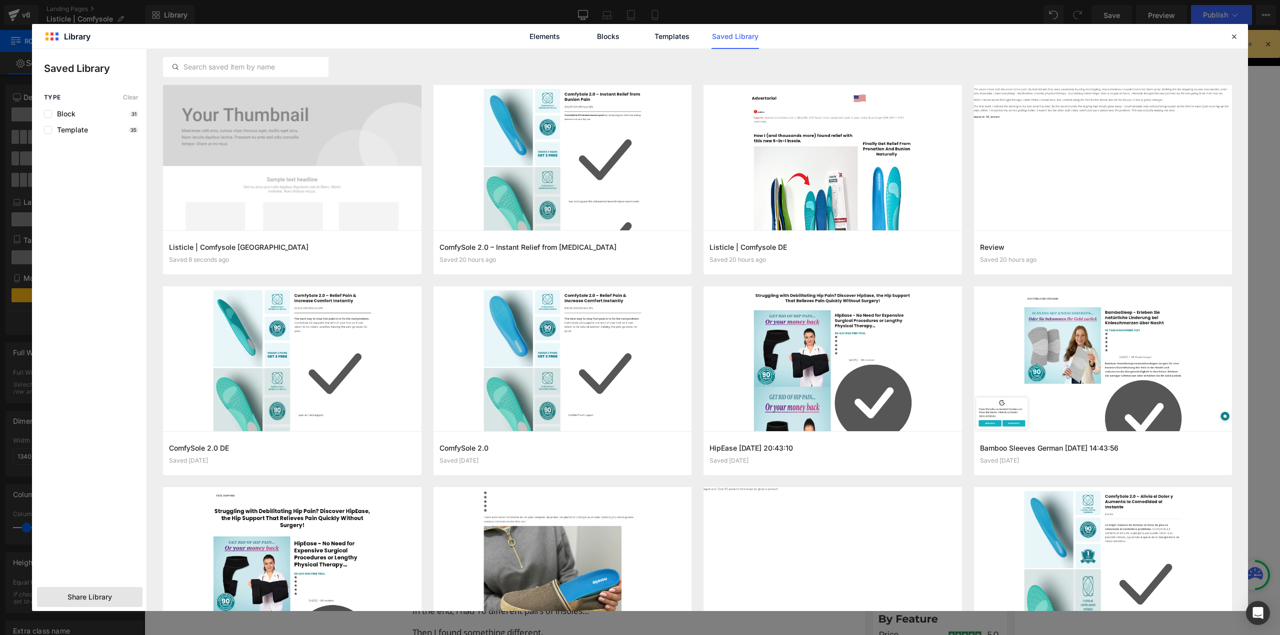
click at [96, 594] on span "Share Library" at bounding box center [89, 597] width 44 height 10
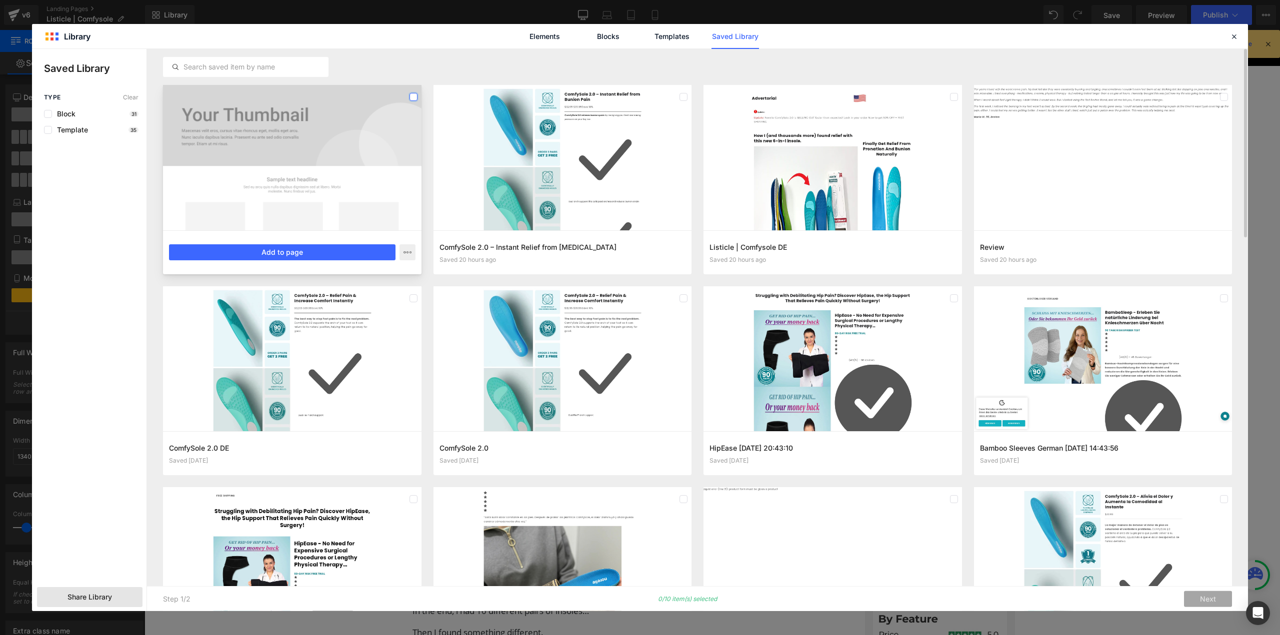
click at [413, 96] on label at bounding box center [413, 97] width 8 height 8
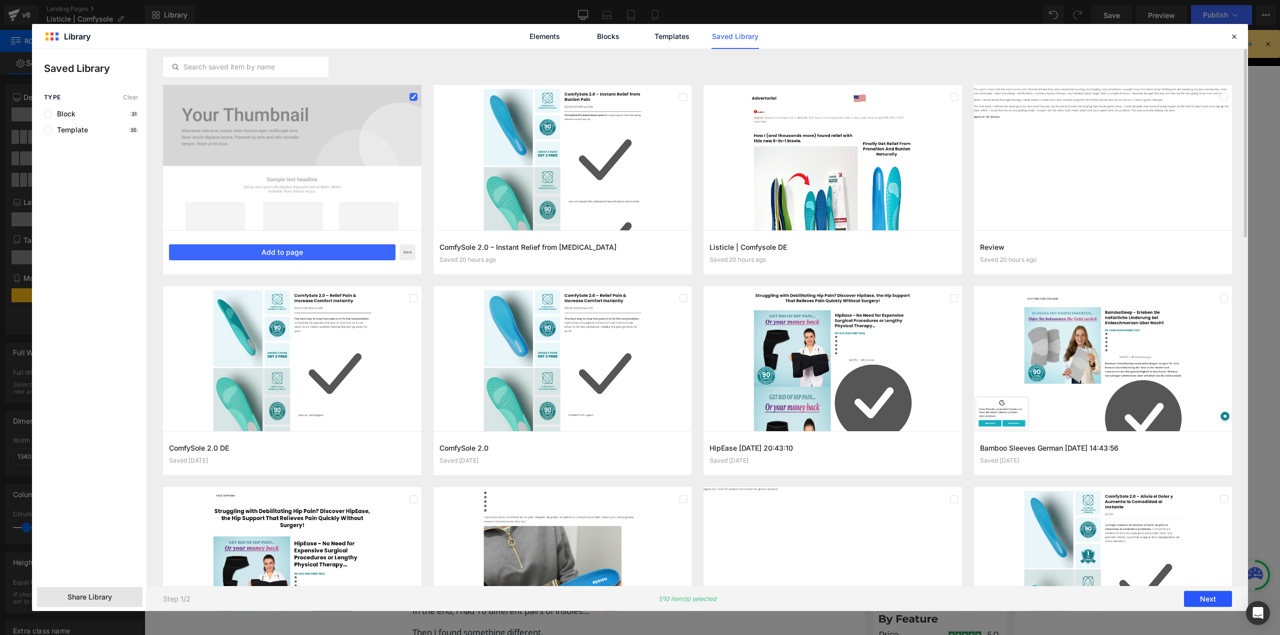
click at [1200, 601] on button "Next" at bounding box center [1208, 599] width 48 height 16
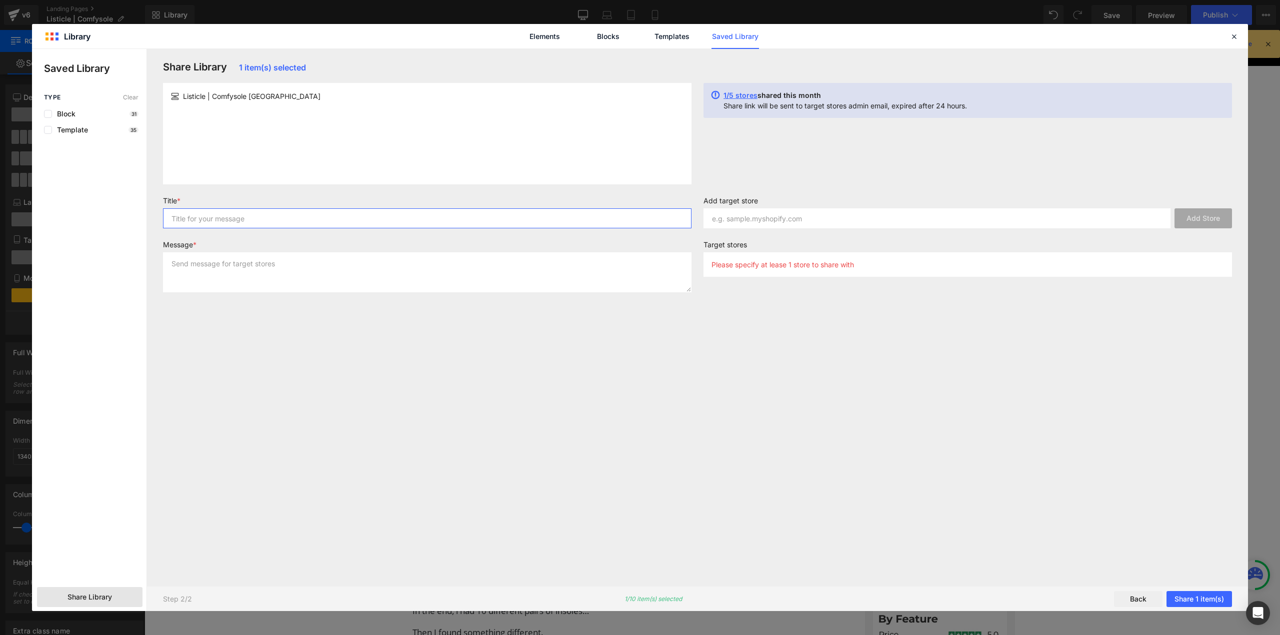
click at [287, 219] on input "text" at bounding box center [427, 218] width 528 height 20
type input "ComfySole"
click at [283, 262] on textarea at bounding box center [427, 272] width 528 height 40
type textarea "Sharing"
click at [762, 232] on div "Add target store Add Store" at bounding box center [967, 216] width 540 height 40
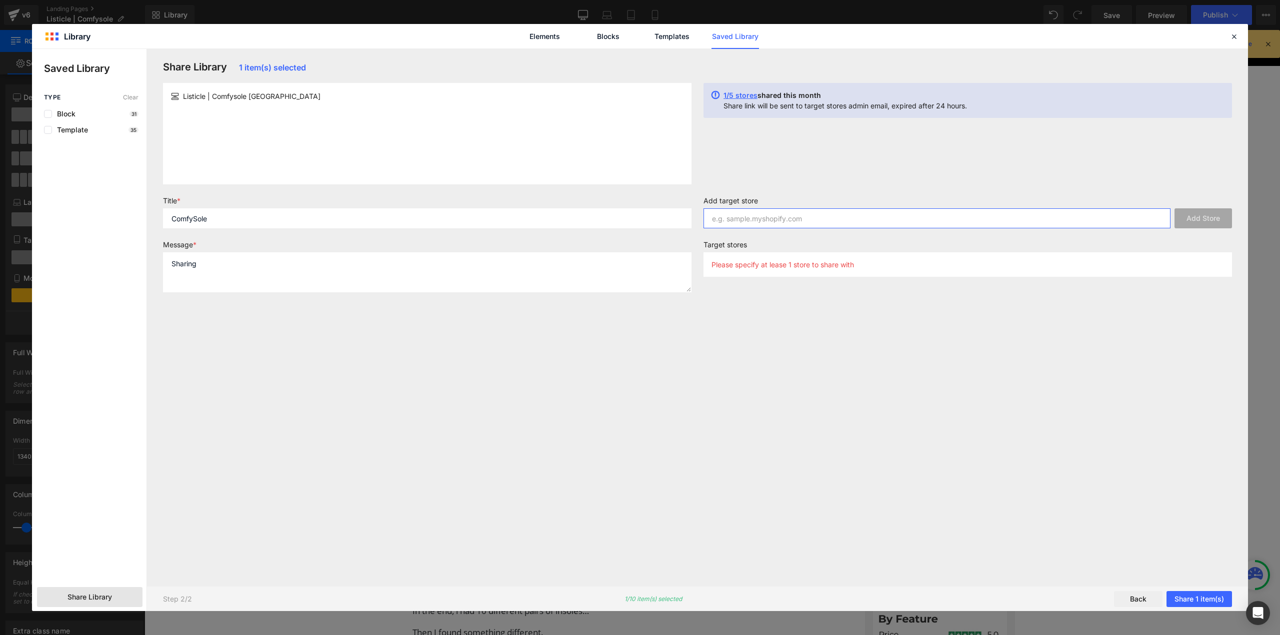
click at [768, 223] on input "text" at bounding box center [936, 218] width 467 height 20
paste input "[DOMAIN_NAME]"
type input "[DOMAIN_NAME]"
click at [1216, 214] on button "Add Store" at bounding box center [1202, 218] width 57 height 20
click at [1203, 598] on button "Share 1 item(s)" at bounding box center [1198, 599] width 65 height 16
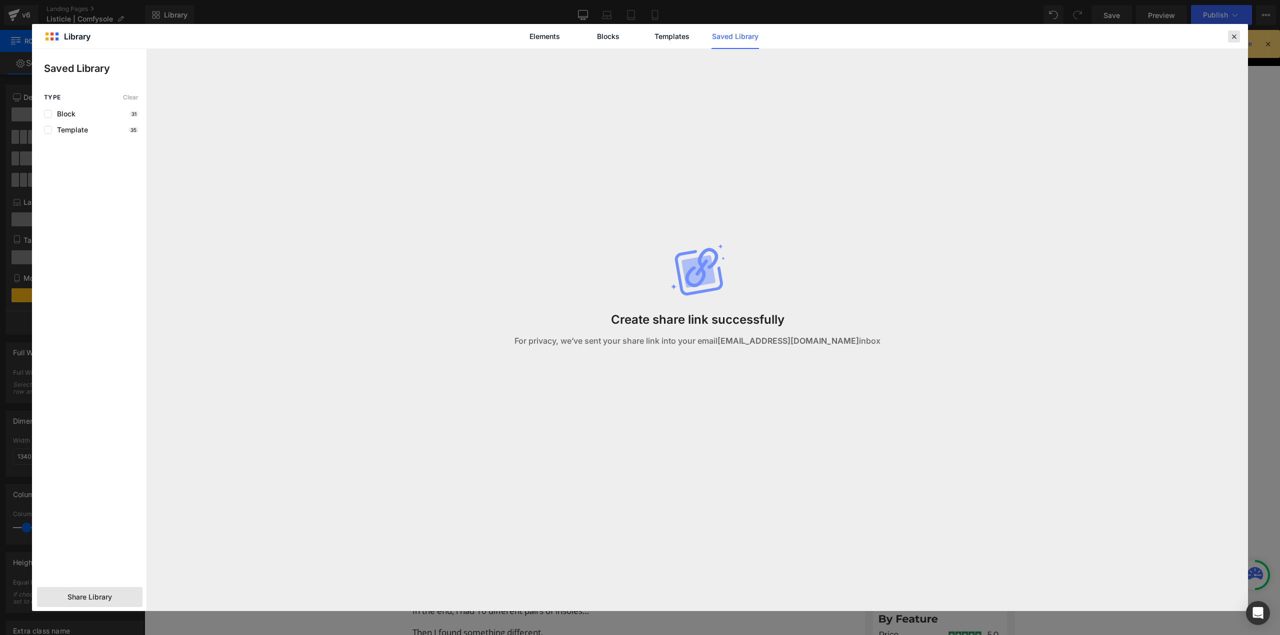
click at [1234, 36] on icon at bounding box center [1233, 36] width 9 height 9
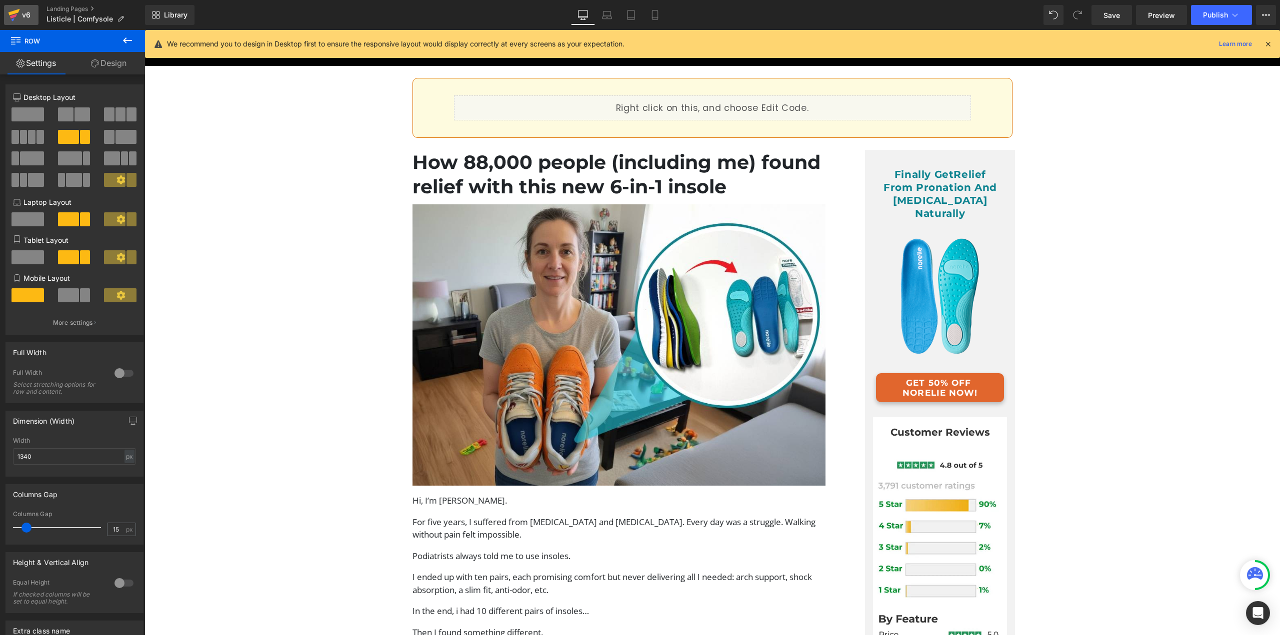
click at [18, 11] on icon at bounding box center [13, 12] width 11 height 6
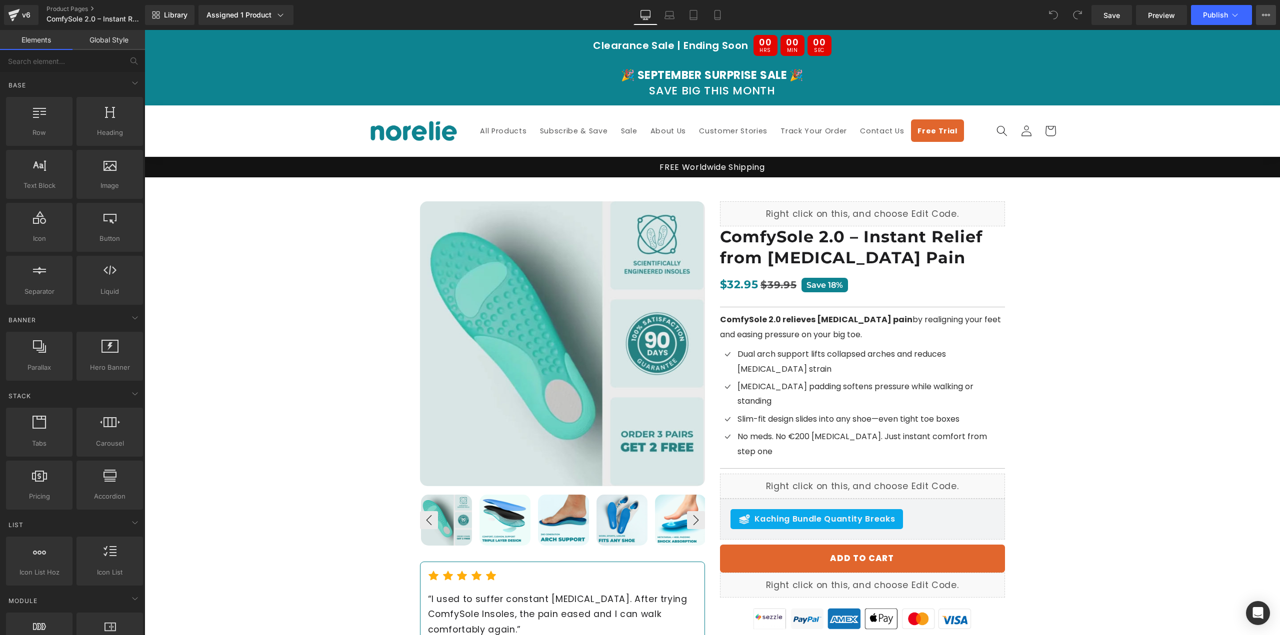
click at [1265, 11] on icon at bounding box center [1266, 15] width 8 height 8
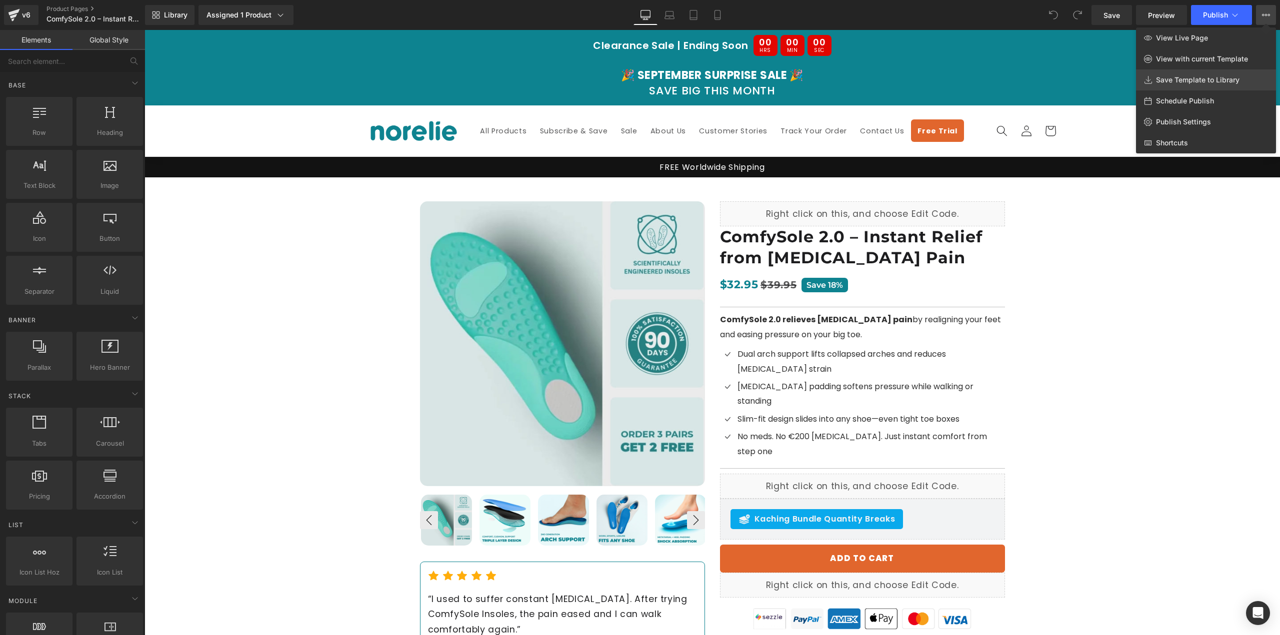
click at [1173, 73] on link "Save Template to Library" at bounding box center [1206, 79] width 140 height 21
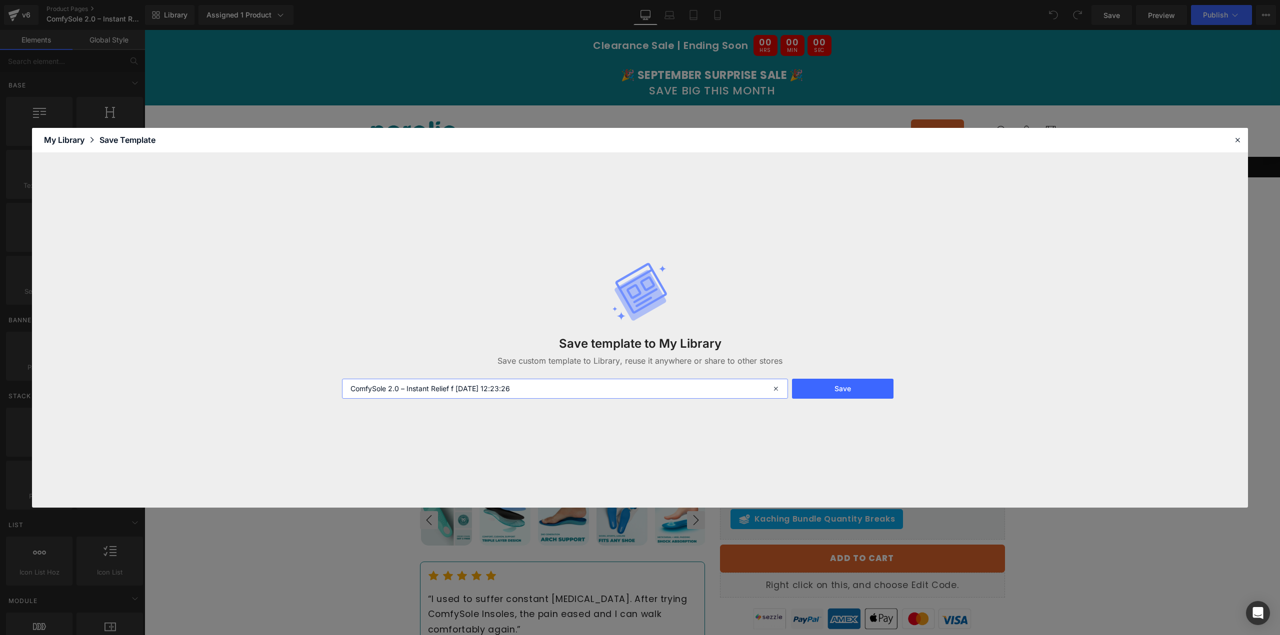
drag, startPoint x: 450, startPoint y: 390, endPoint x: 562, endPoint y: 383, distance: 111.7
click at [562, 383] on input "ComfySole 2.0 – Instant Relief f [DATE] 12:23:26" at bounding box center [565, 389] width 446 height 20
type input "ComfySole 2.0 – Instant Relief From [GEOGRAPHIC_DATA] [GEOGRAPHIC_DATA]"
click at [808, 379] on button "Save" at bounding box center [842, 389] width 101 height 20
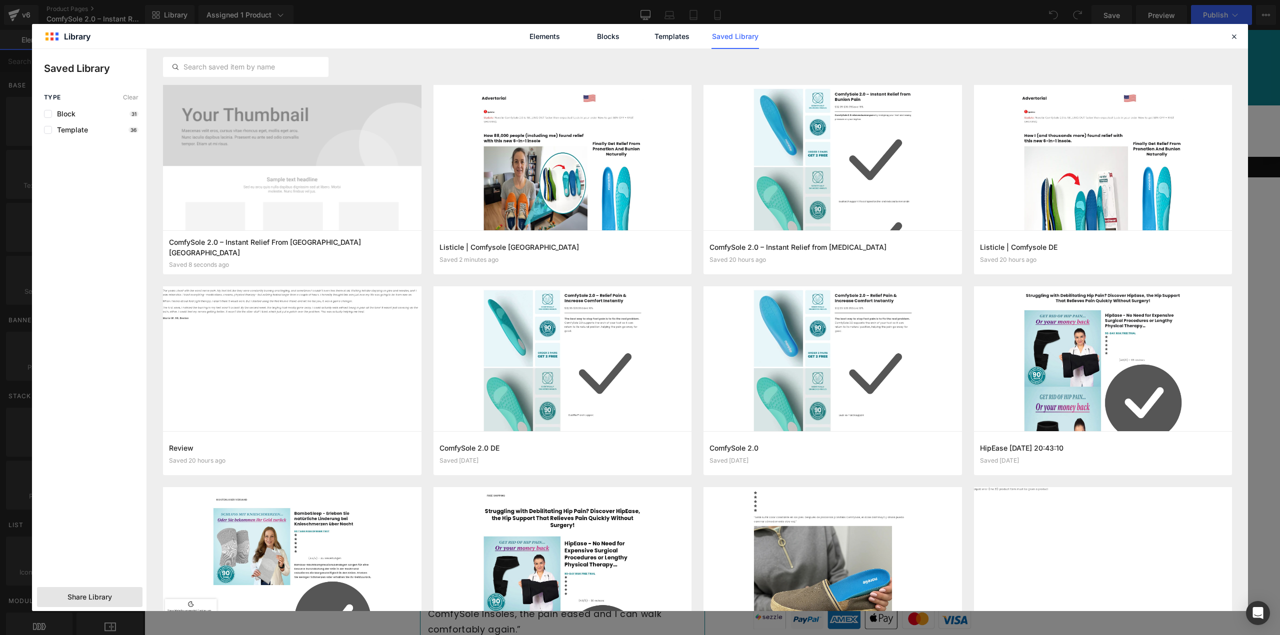
click at [115, 591] on div "Share Library" at bounding box center [89, 597] width 105 height 20
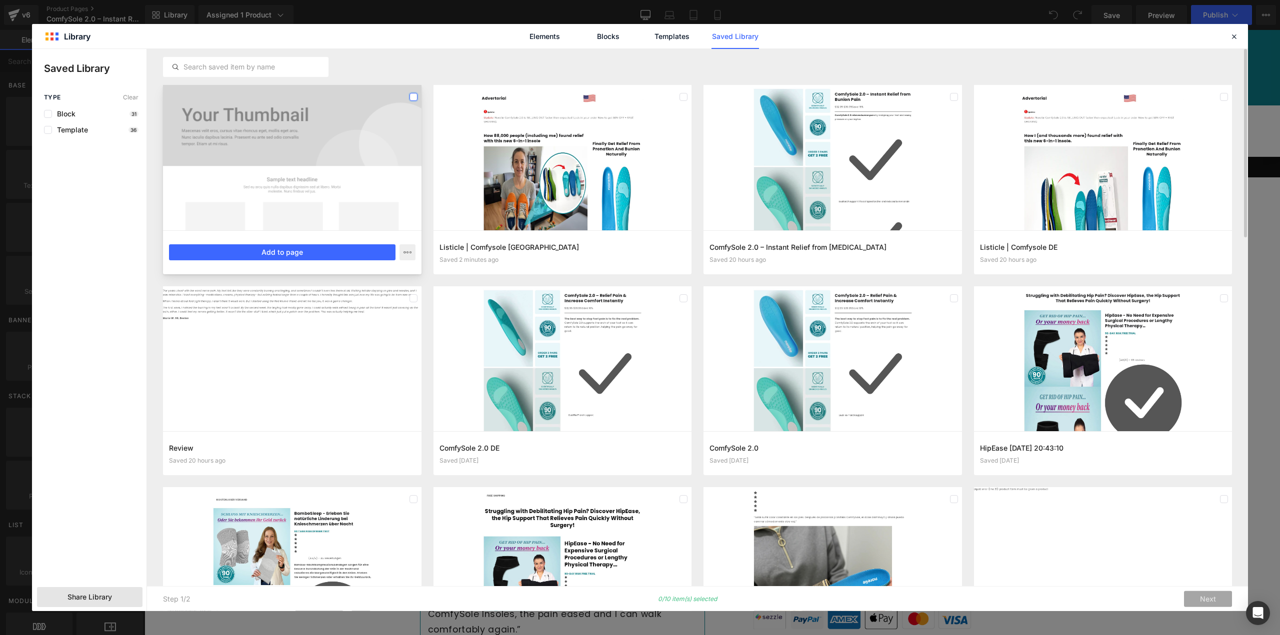
click at [410, 95] on label at bounding box center [413, 97] width 8 height 8
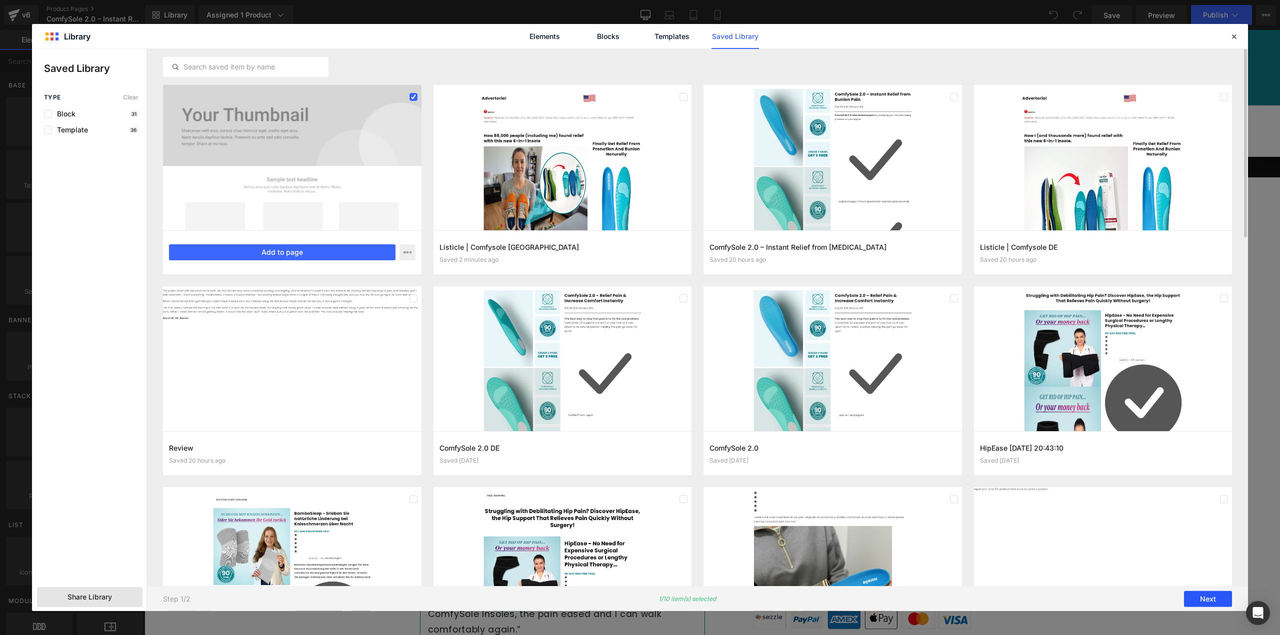
click at [1208, 598] on button "Next" at bounding box center [1208, 599] width 48 height 16
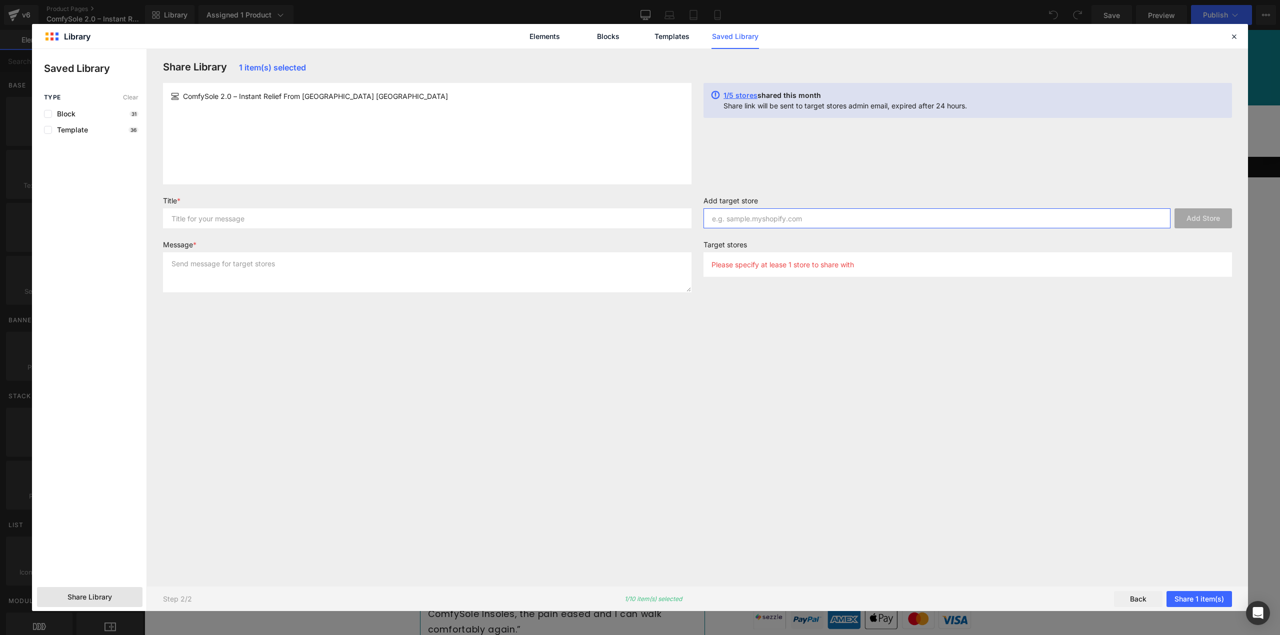
click at [749, 221] on input "text" at bounding box center [936, 218] width 467 height 20
paste input "[DOMAIN_NAME]"
type input "[DOMAIN_NAME]"
click at [1187, 218] on button "Add Store" at bounding box center [1202, 218] width 57 height 20
click at [264, 221] on input "text" at bounding box center [427, 218] width 528 height 20
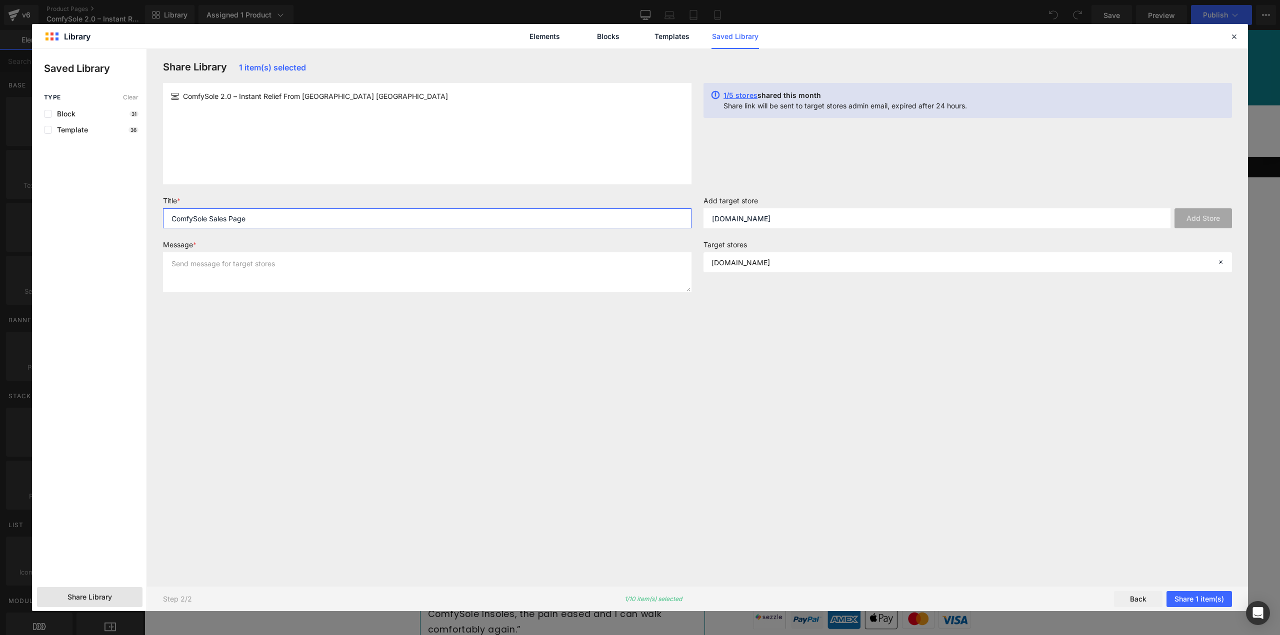
type input "ComfySole Sales Page"
click at [258, 265] on textarea at bounding box center [427, 272] width 528 height 40
type textarea "Sharing"
click at [1180, 595] on button "Share 1 item(s)" at bounding box center [1198, 599] width 65 height 16
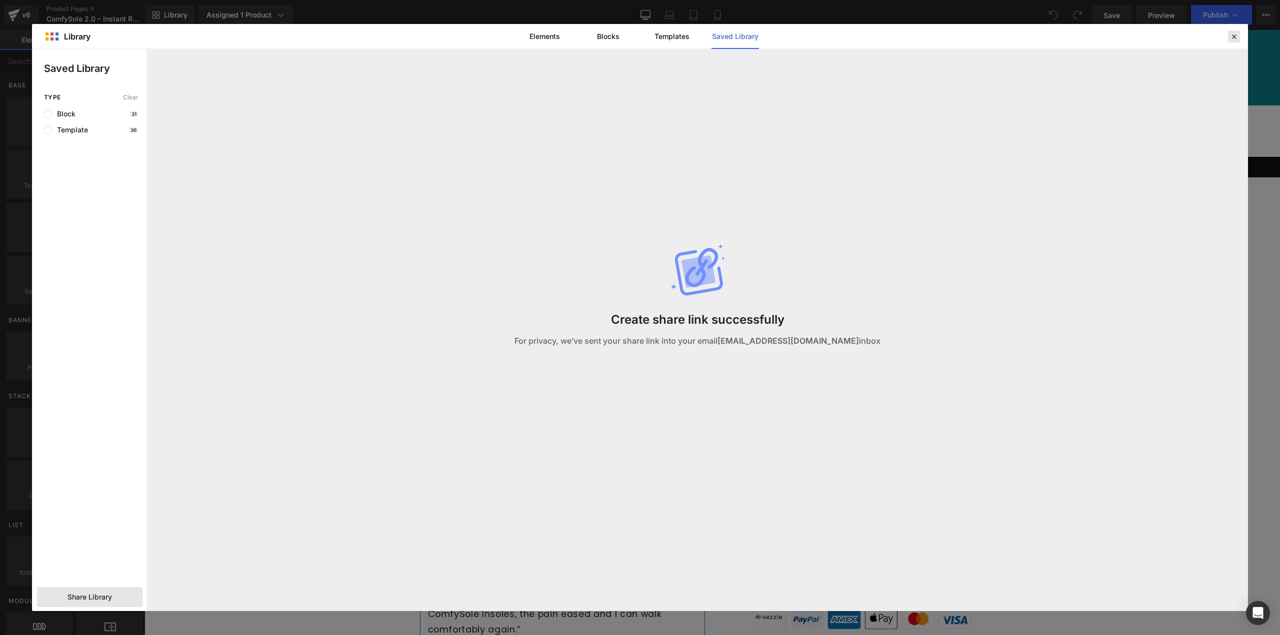
click at [1231, 31] on div at bounding box center [1234, 36] width 12 height 12
